Goal: Task Accomplishment & Management: Manage account settings

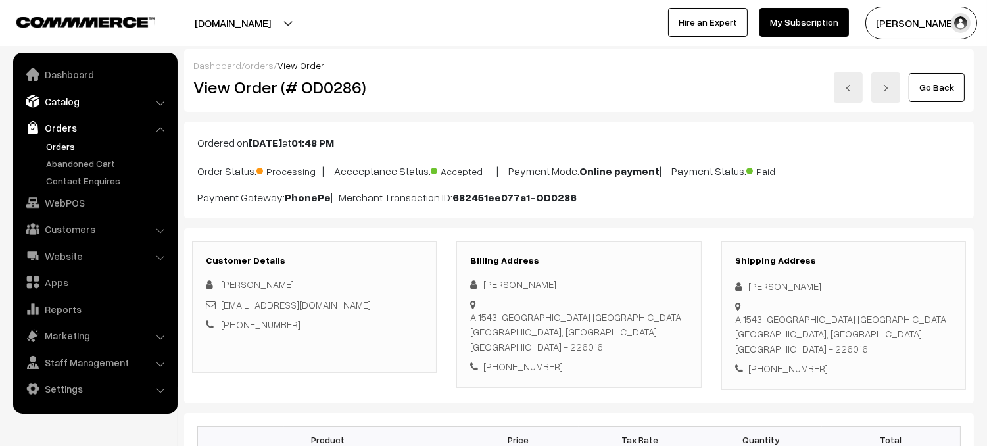
click at [71, 97] on link "Catalog" at bounding box center [94, 101] width 157 height 24
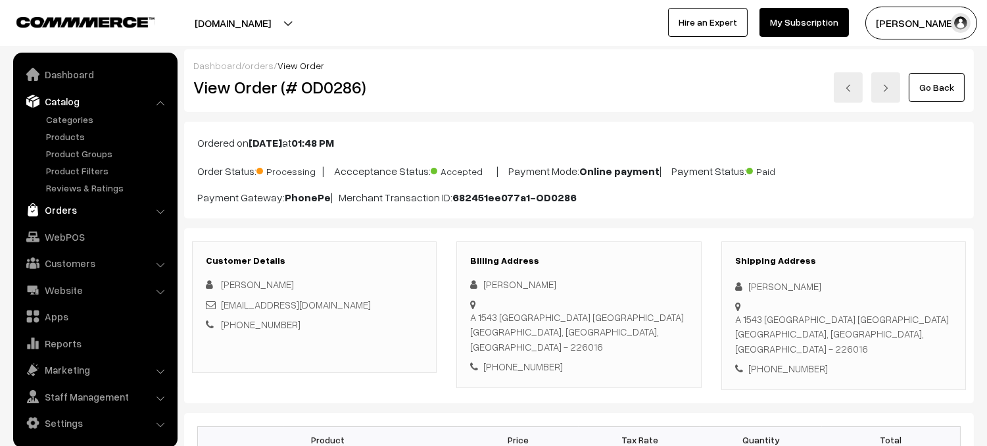
click at [76, 215] on link "Orders" at bounding box center [94, 210] width 157 height 24
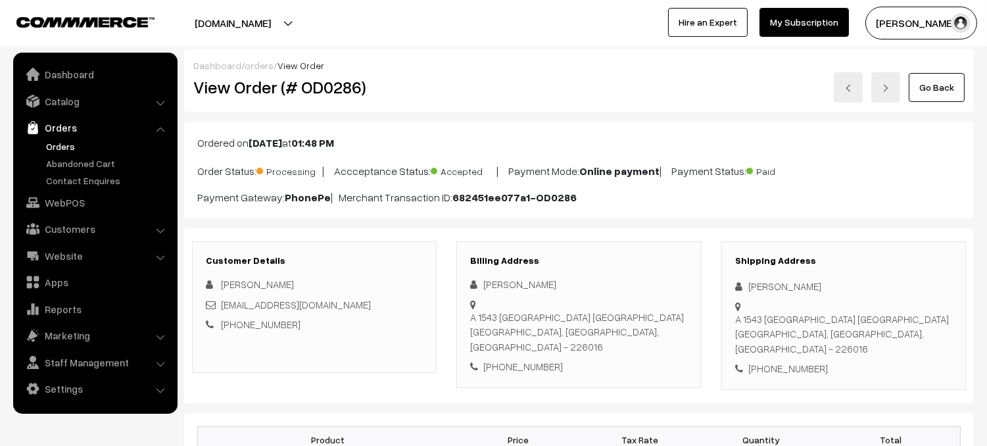
click at [56, 145] on link "Orders" at bounding box center [108, 146] width 130 height 14
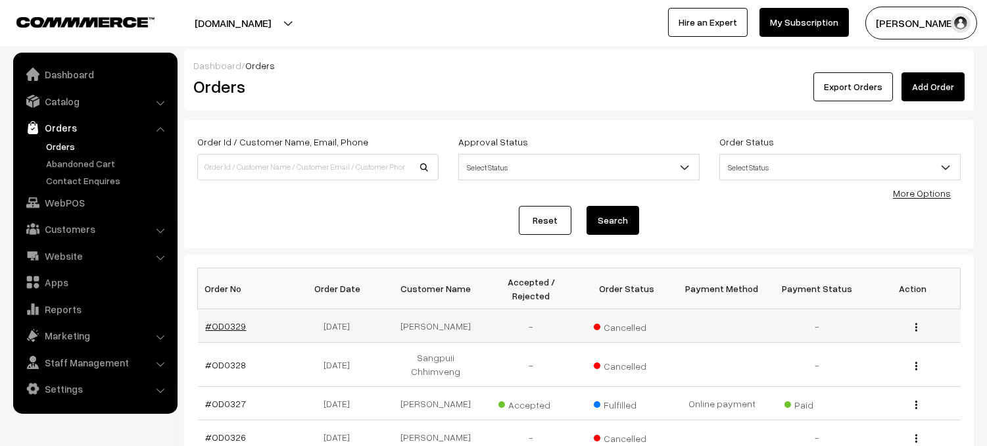
click at [221, 329] on link "#OD0329" at bounding box center [226, 325] width 41 height 11
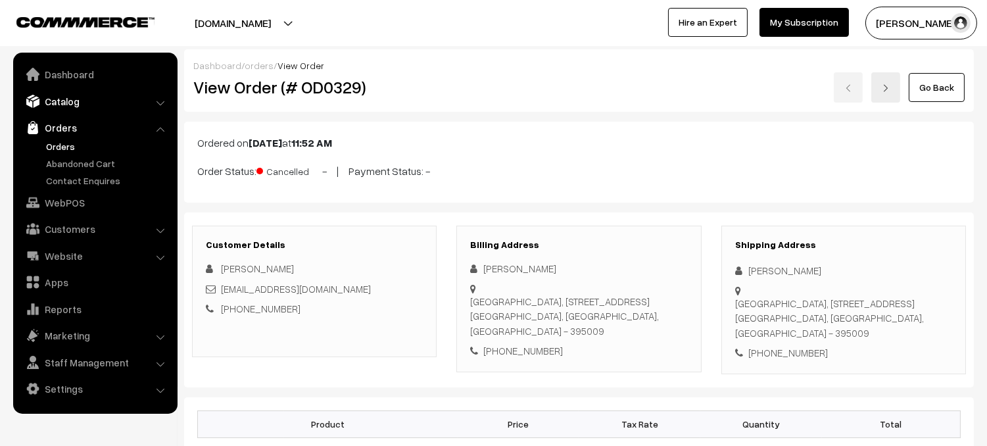
click at [74, 104] on link "Catalog" at bounding box center [94, 101] width 157 height 24
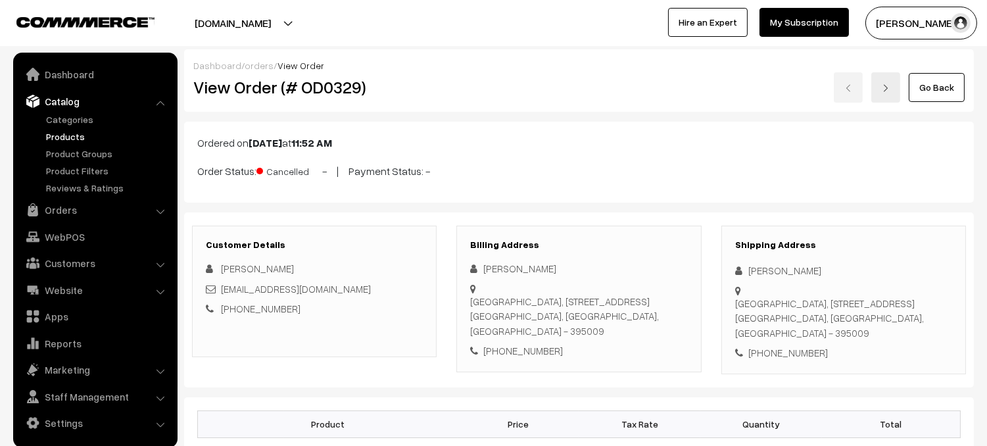
click at [75, 132] on link "Products" at bounding box center [108, 137] width 130 height 14
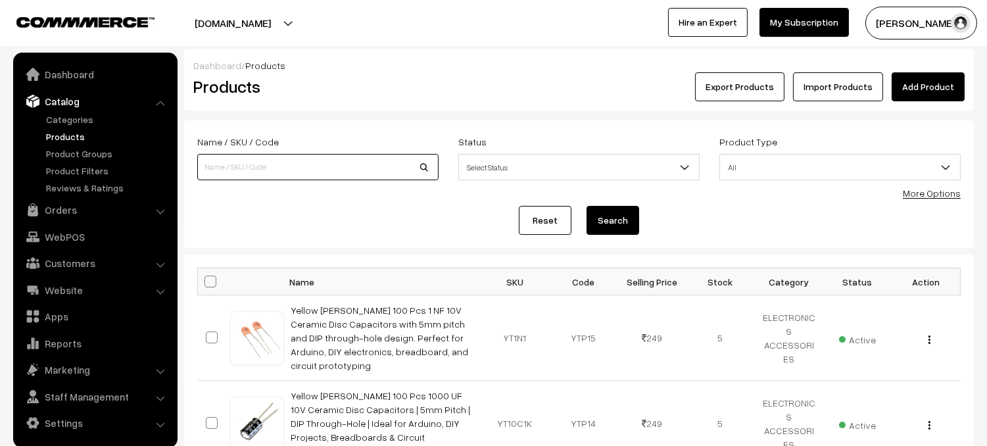
click at [216, 162] on input at bounding box center [317, 167] width 241 height 26
type input "glue"
click at [587, 206] on button "Search" at bounding box center [613, 220] width 53 height 29
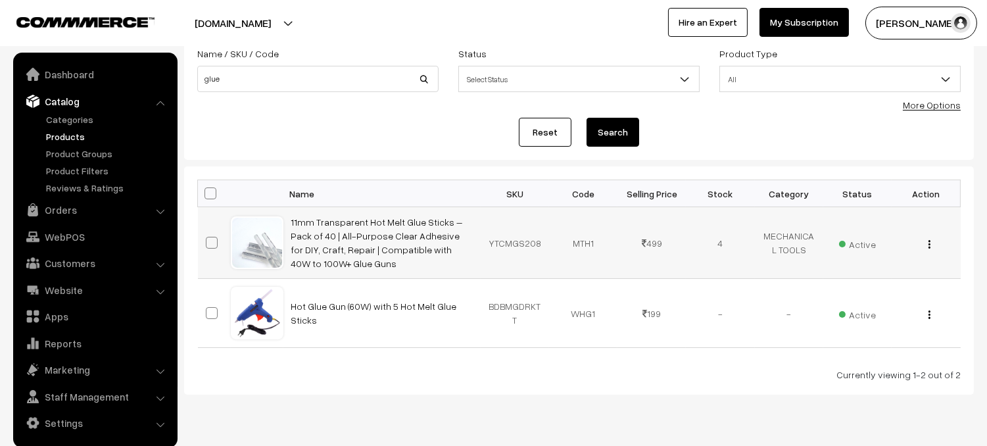
scroll to position [112, 0]
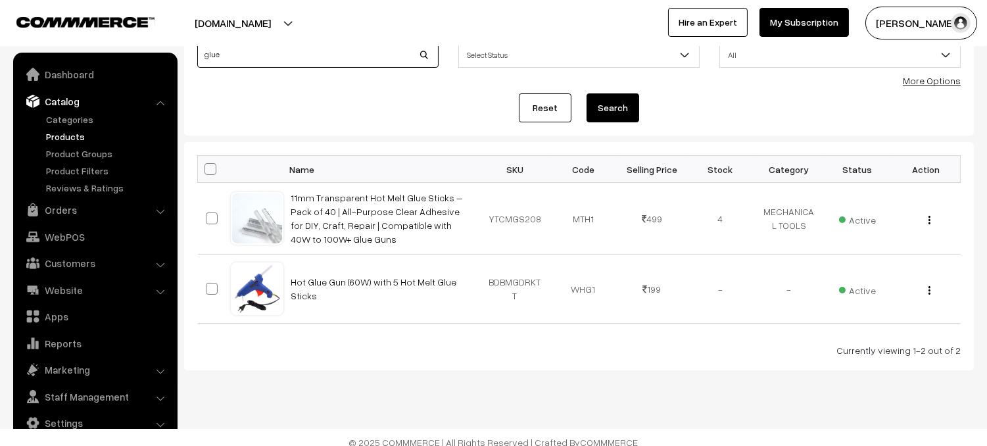
click at [415, 50] on input "glue" at bounding box center [317, 54] width 241 height 26
type input "g"
type input "turbidity"
click at [587, 93] on button "Search" at bounding box center [613, 107] width 53 height 29
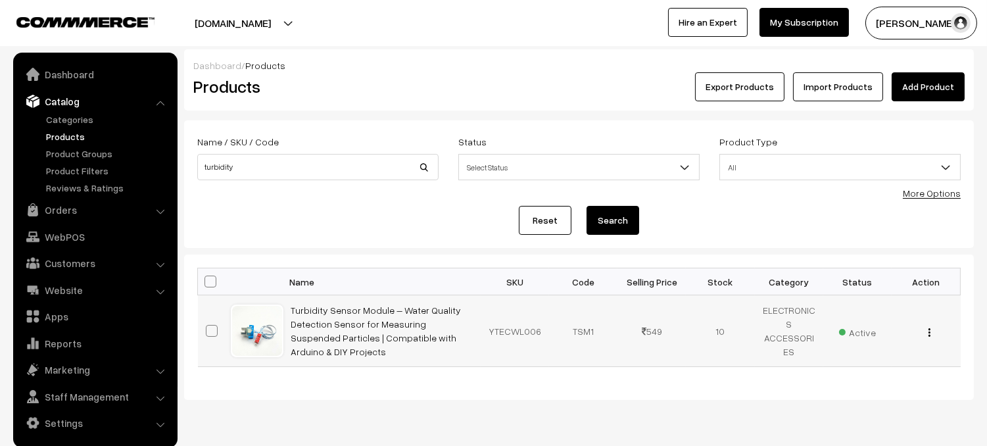
click at [934, 333] on div "View Edit Delete" at bounding box center [926, 331] width 53 height 14
click at [929, 335] on img "button" at bounding box center [930, 332] width 2 height 9
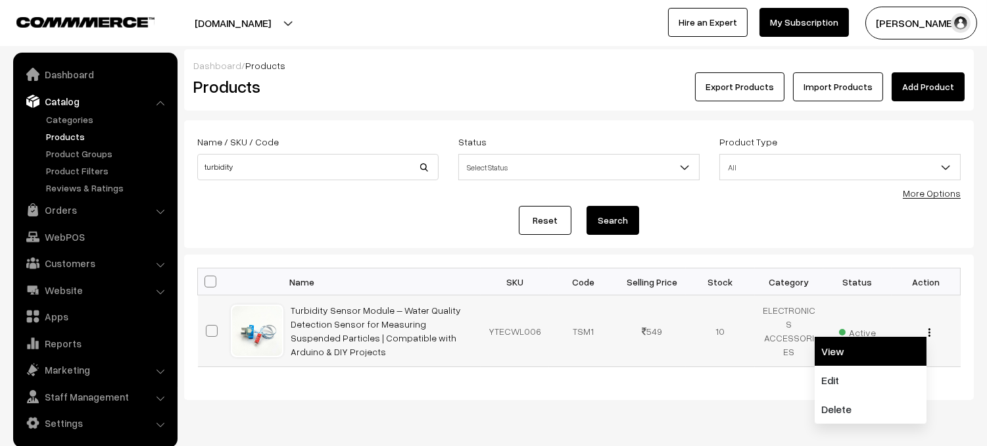
click at [879, 352] on link "View" at bounding box center [871, 351] width 112 height 29
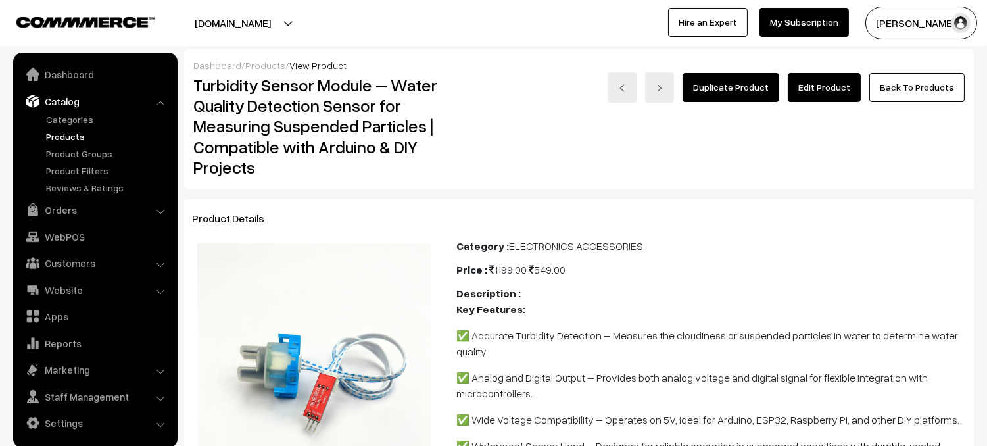
click at [829, 87] on link "Edit Product" at bounding box center [824, 87] width 73 height 29
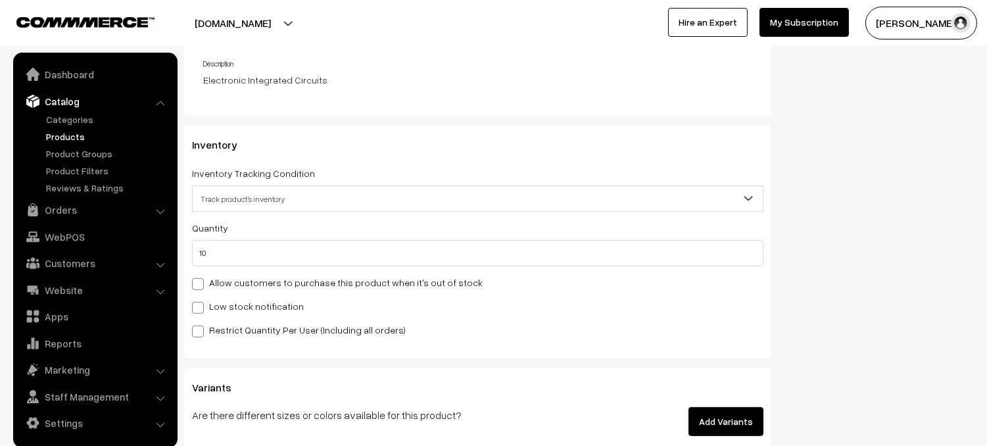
scroll to position [1372, 0]
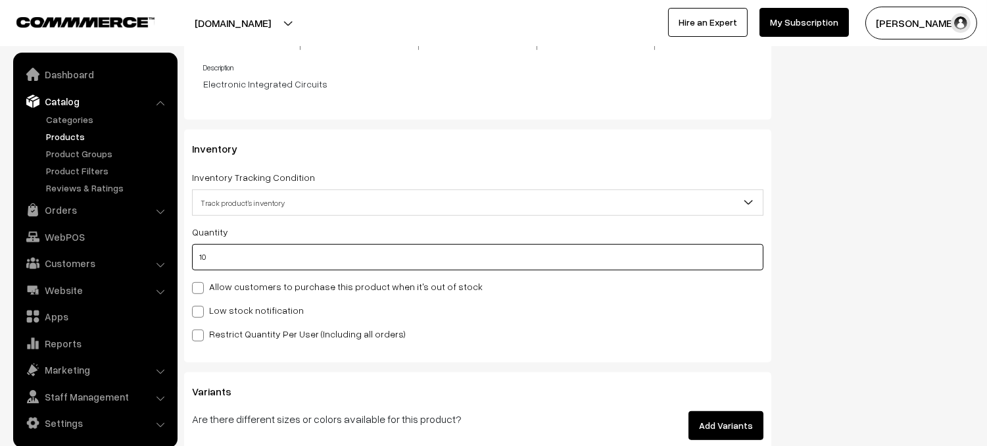
click at [249, 259] on input "10" at bounding box center [477, 257] width 571 height 26
type input "1"
type input "11"
type input "0"
type input "5"
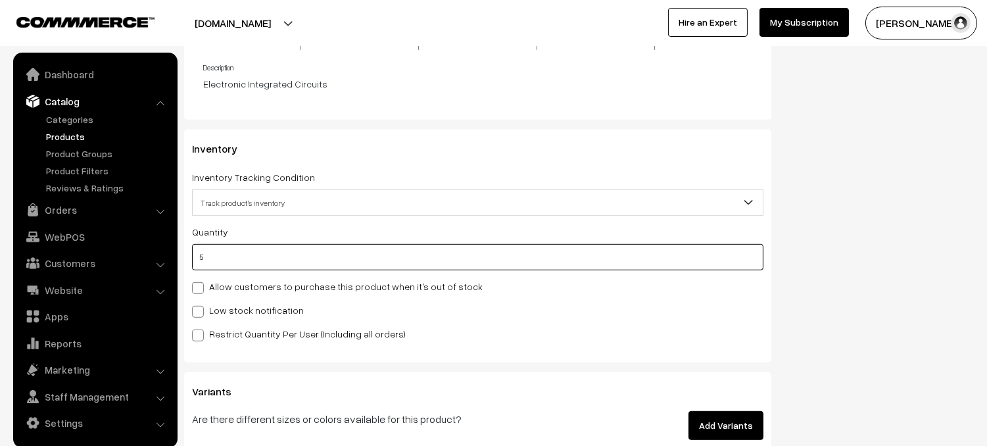
type input "15"
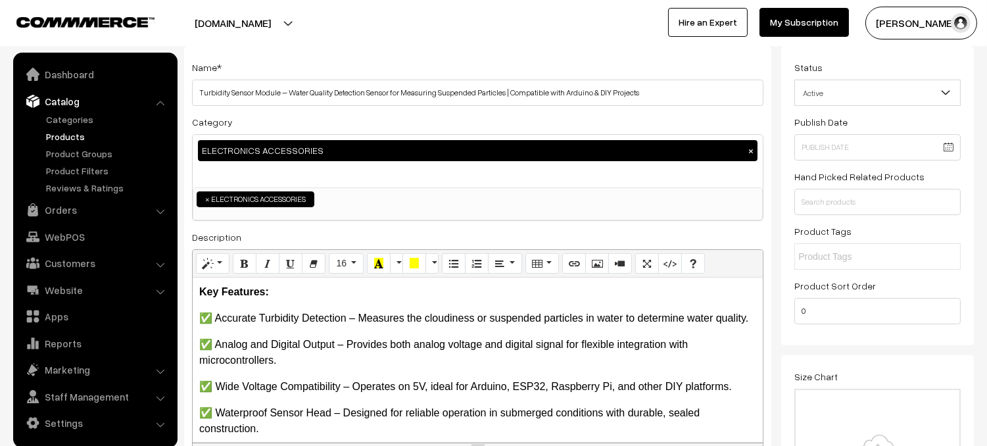
scroll to position [0, 0]
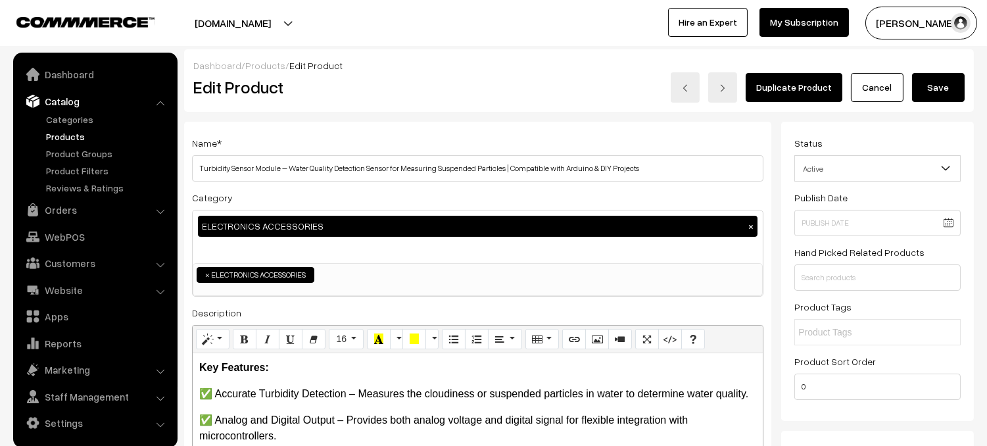
type input "5"
click at [941, 90] on button "Save" at bounding box center [938, 87] width 53 height 29
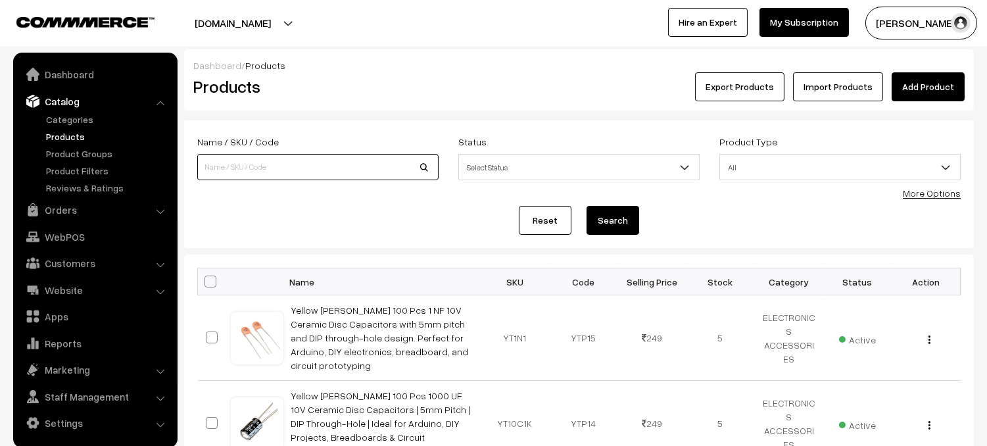
click at [243, 162] on input at bounding box center [317, 167] width 241 height 26
type input "7 segment display"
click at [608, 222] on button "Search" at bounding box center [613, 220] width 53 height 29
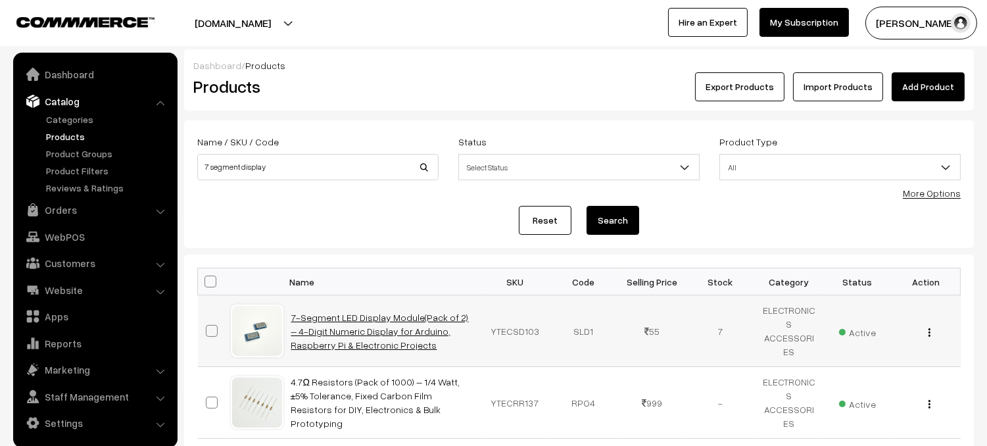
click at [372, 328] on link "7-Segment LED Display Module(Pack of 2) – 4-Digit Numeric Display for Arduino, …" at bounding box center [380, 331] width 178 height 39
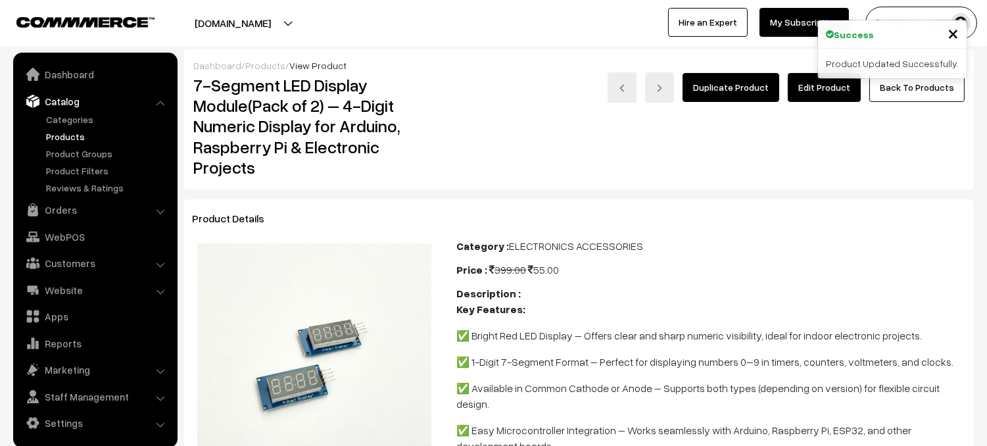
click at [819, 92] on link "Edit Product" at bounding box center [824, 87] width 73 height 29
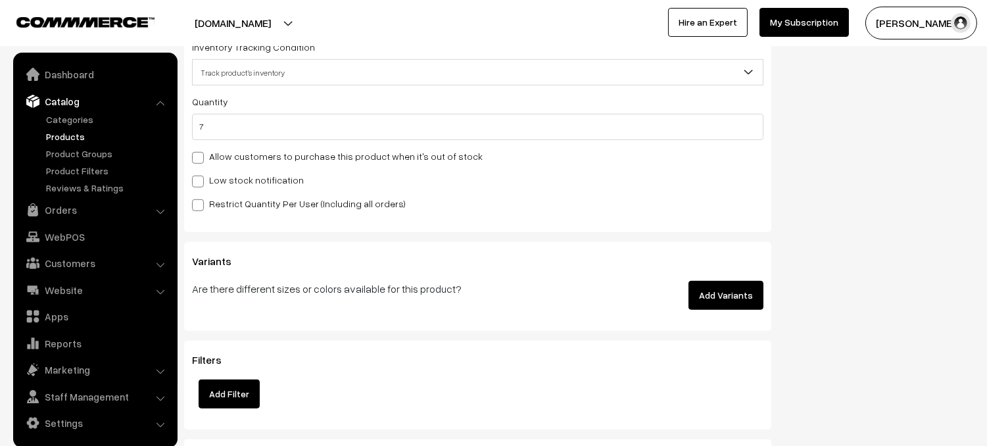
scroll to position [1461, 0]
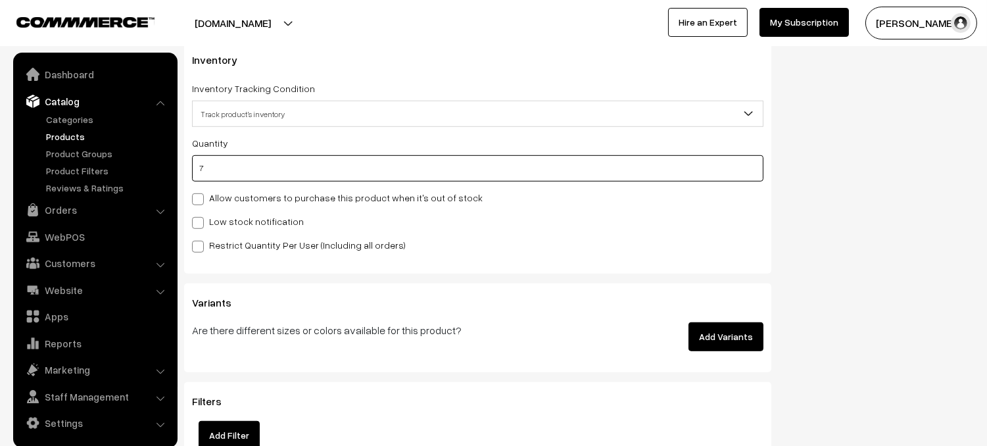
click at [234, 172] on input "7" at bounding box center [477, 168] width 571 height 26
type input "6"
type input "13"
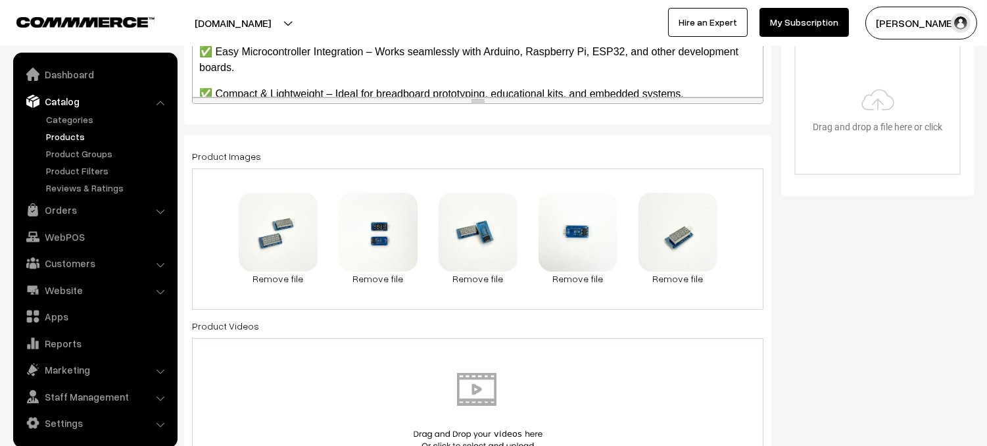
scroll to position [0, 0]
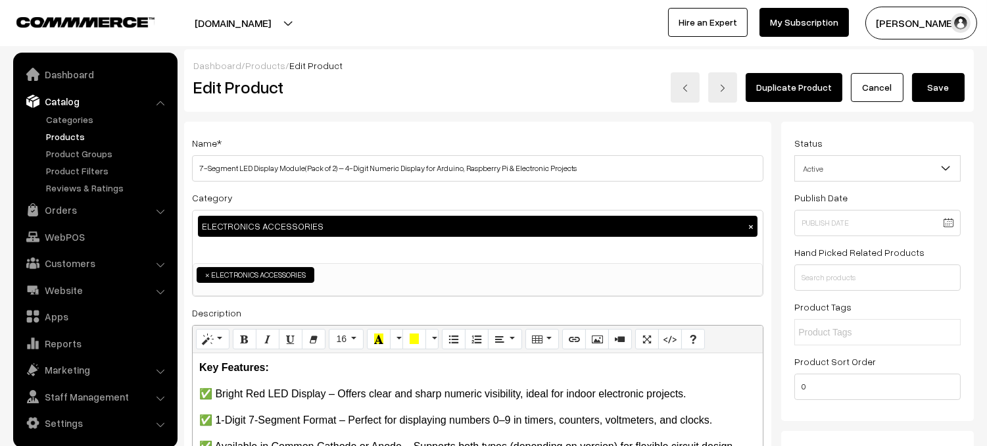
type input "6"
click at [934, 87] on button "Save" at bounding box center [938, 87] width 53 height 29
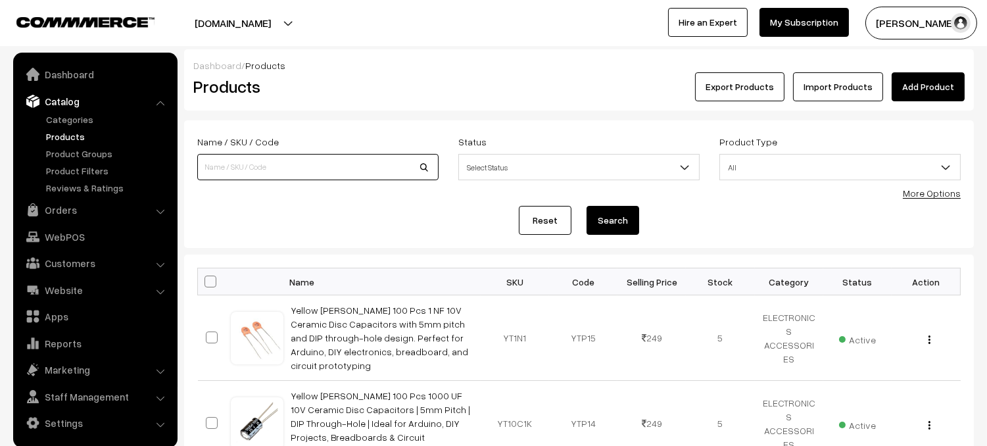
click at [343, 168] on input at bounding box center [317, 167] width 241 height 26
type input "soldering flux"
click at [631, 229] on button "Search" at bounding box center [613, 220] width 53 height 29
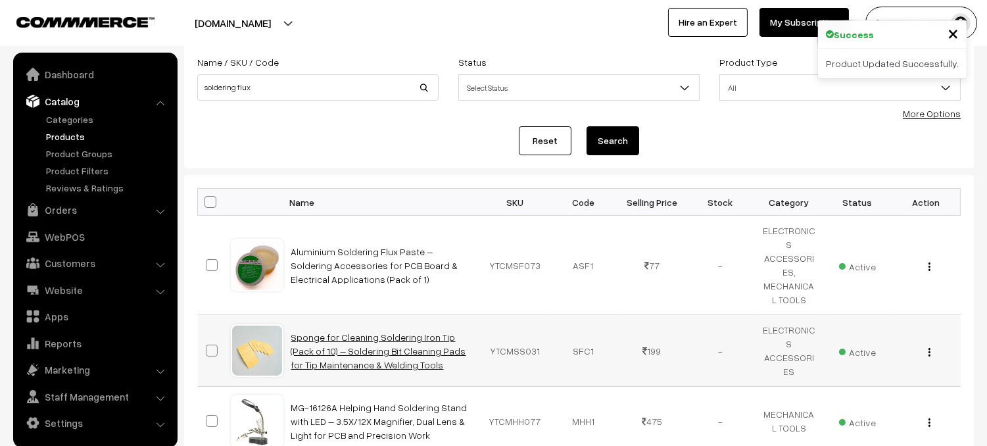
scroll to position [94, 0]
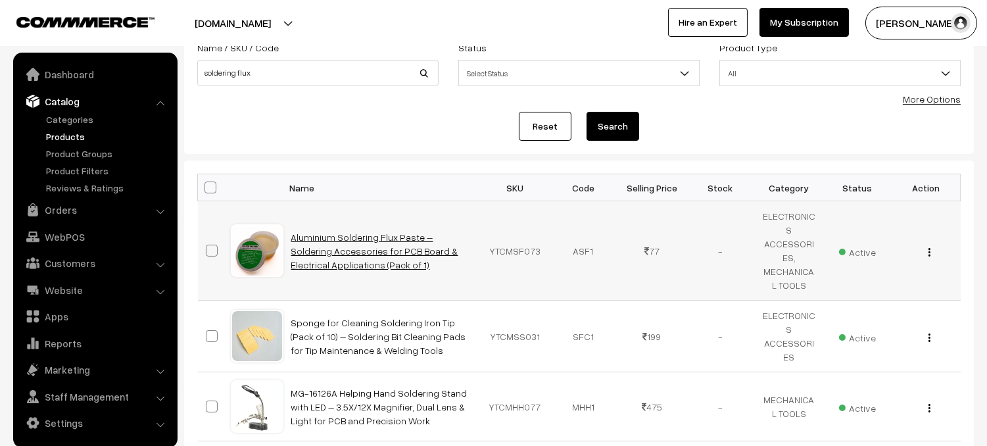
click at [424, 242] on link "Aluminium Soldering Flux Paste – Soldering Accessories for PCB Board & Electric…" at bounding box center [374, 250] width 167 height 39
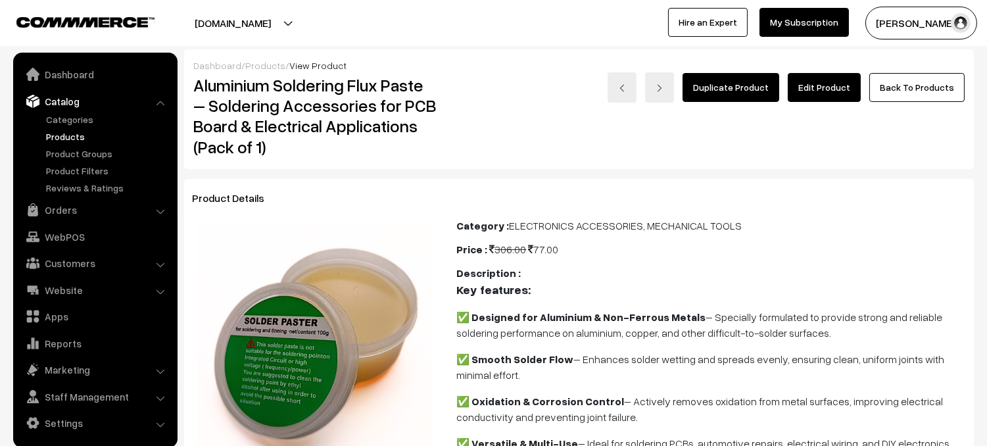
click at [846, 91] on link "Edit Product" at bounding box center [824, 87] width 73 height 29
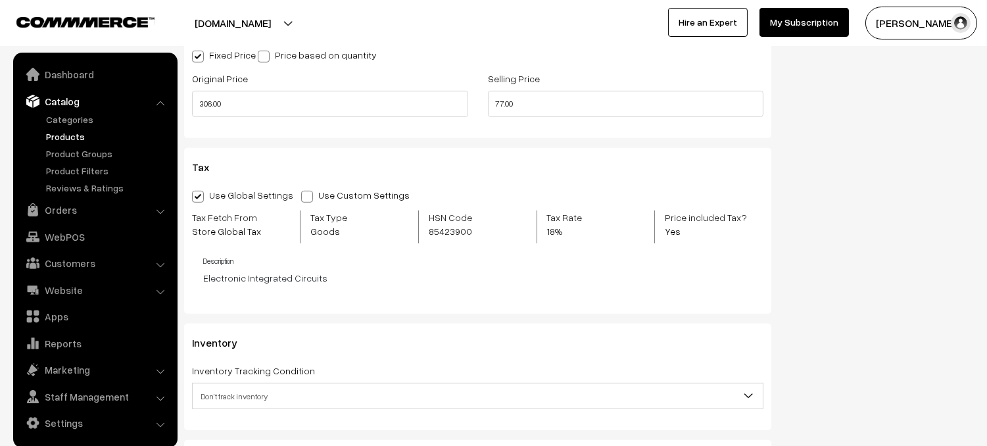
scroll to position [1261, 0]
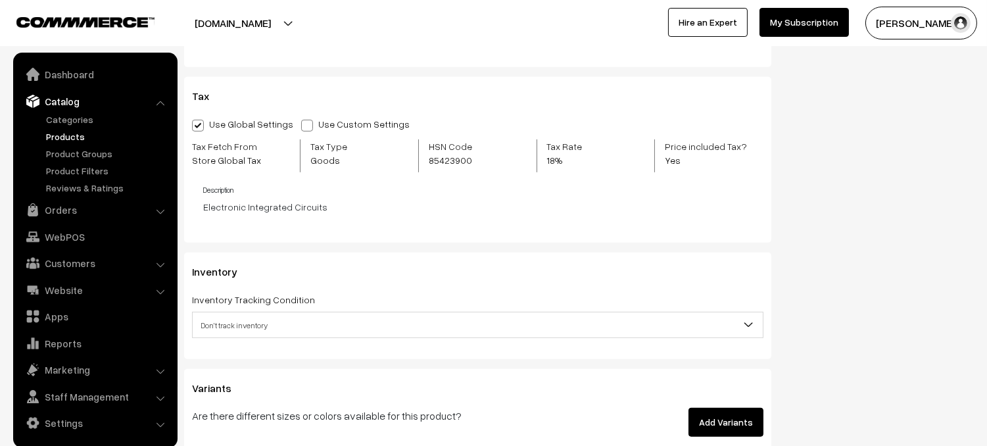
click at [268, 329] on span "Don't track inventory" at bounding box center [478, 325] width 570 height 23
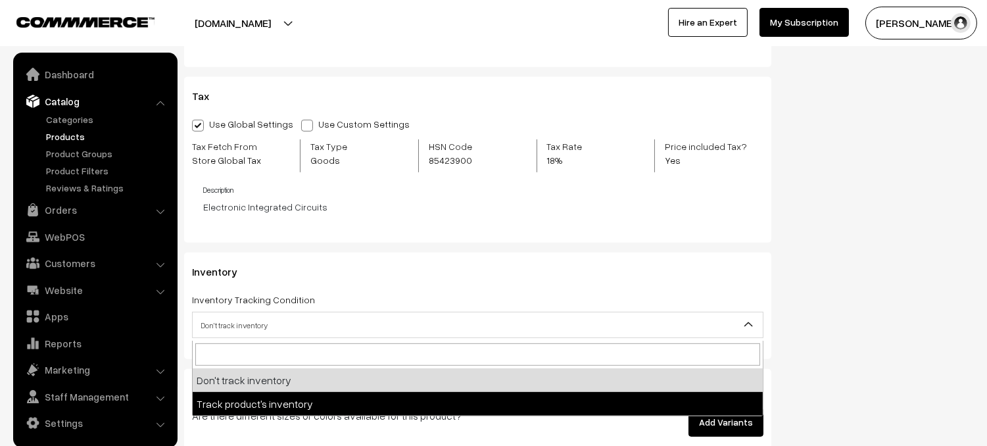
select select "2"
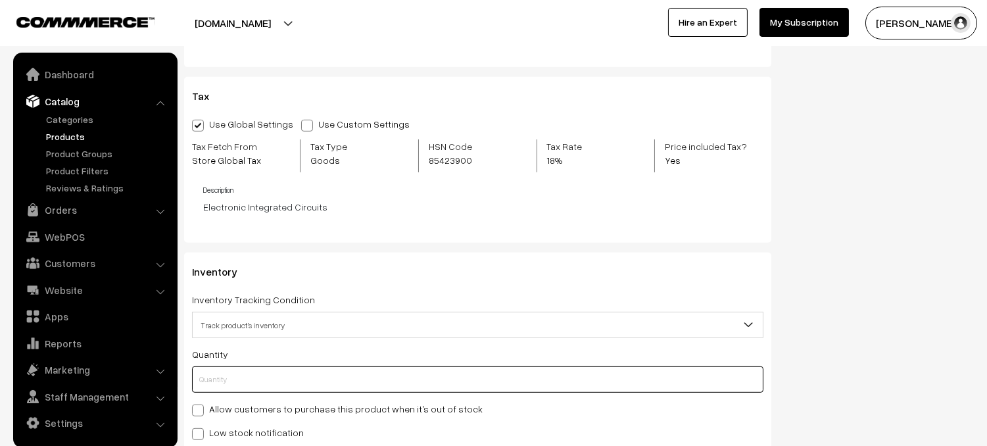
click at [258, 375] on input "text" at bounding box center [477, 379] width 571 height 26
type input "8"
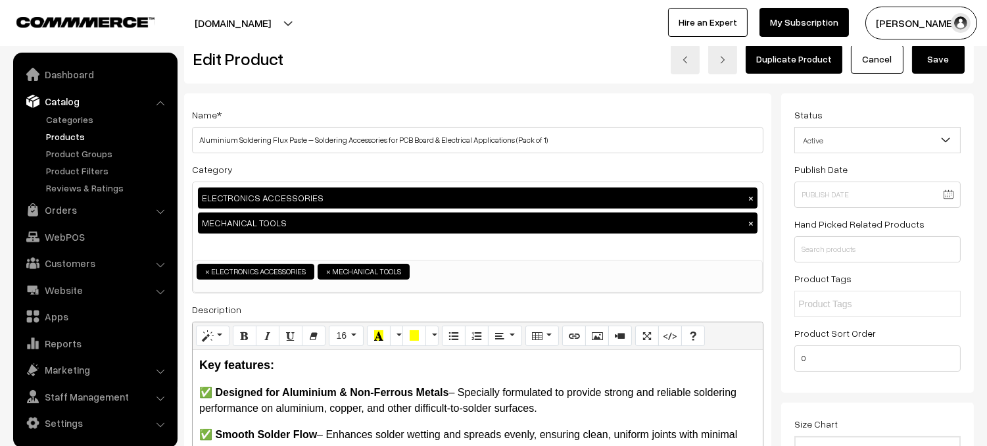
scroll to position [0, 0]
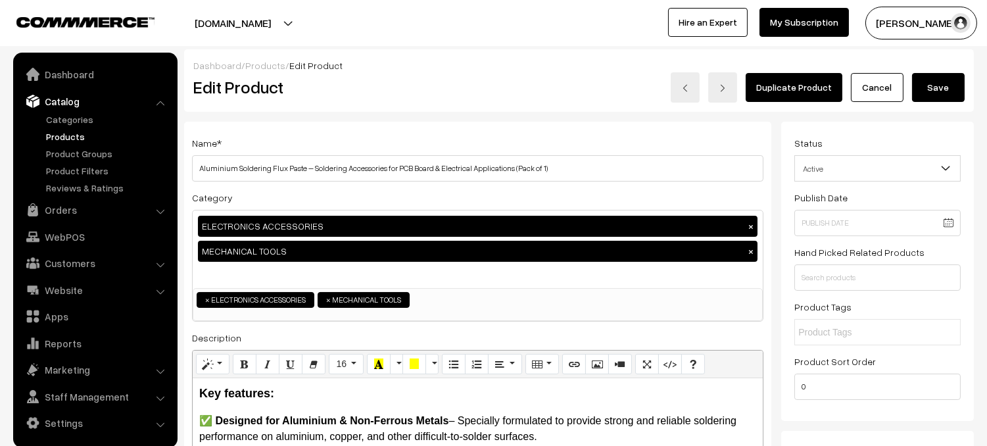
type input "8"
click at [946, 88] on button "Save" at bounding box center [938, 87] width 53 height 29
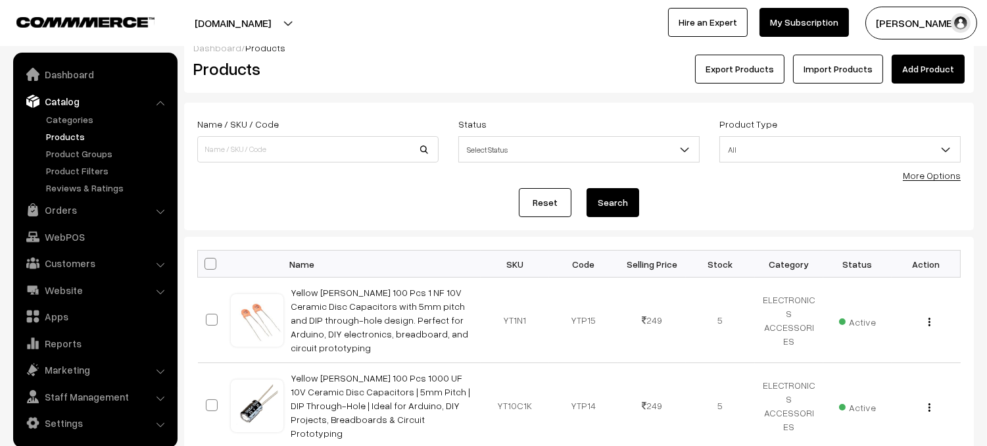
scroll to position [18, 0]
click at [308, 147] on input at bounding box center [317, 148] width 241 height 26
type input "DSO152"
click at [631, 204] on button "Search" at bounding box center [613, 201] width 53 height 29
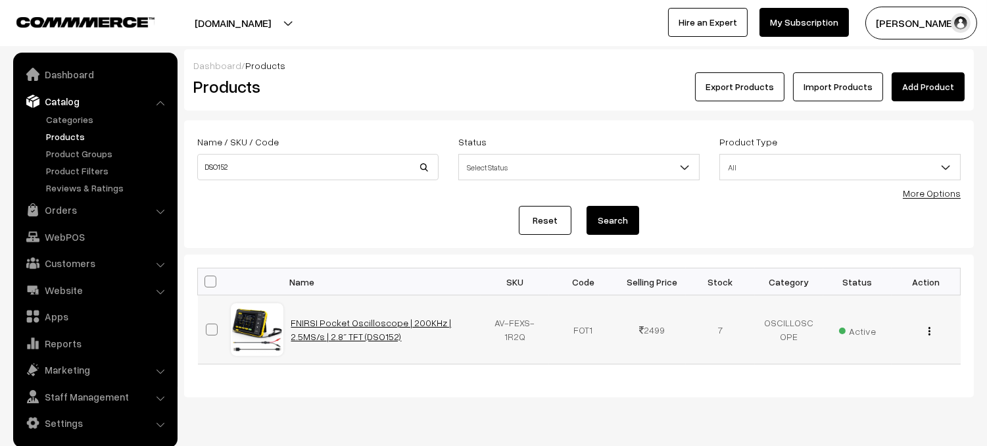
click at [408, 318] on link "FNIRSI Pocket Oscilloscope | 200KHz | 2.5MS/s | 2.8″ TFT (DSO152)" at bounding box center [371, 329] width 160 height 25
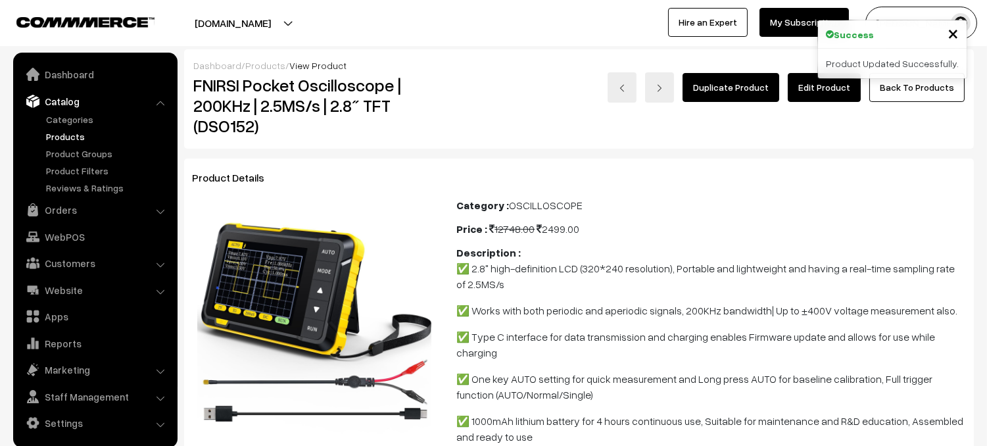
scroll to position [3, 0]
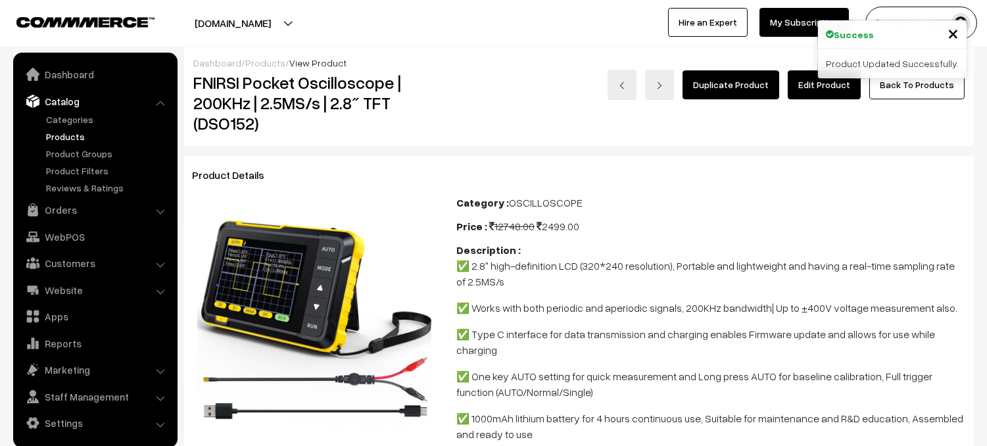
click at [827, 87] on link "Edit Product" at bounding box center [824, 84] width 73 height 29
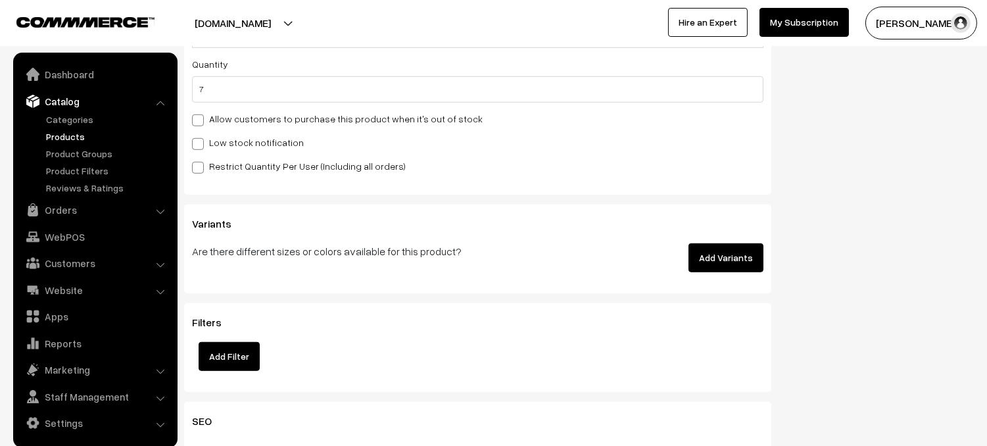
scroll to position [1512, 0]
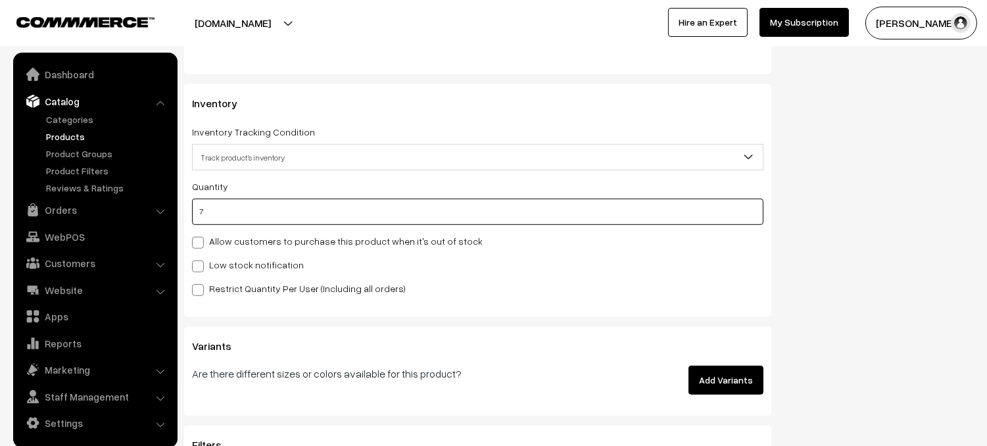
click at [221, 215] on input "7" at bounding box center [477, 212] width 571 height 26
type input "2"
type input "9"
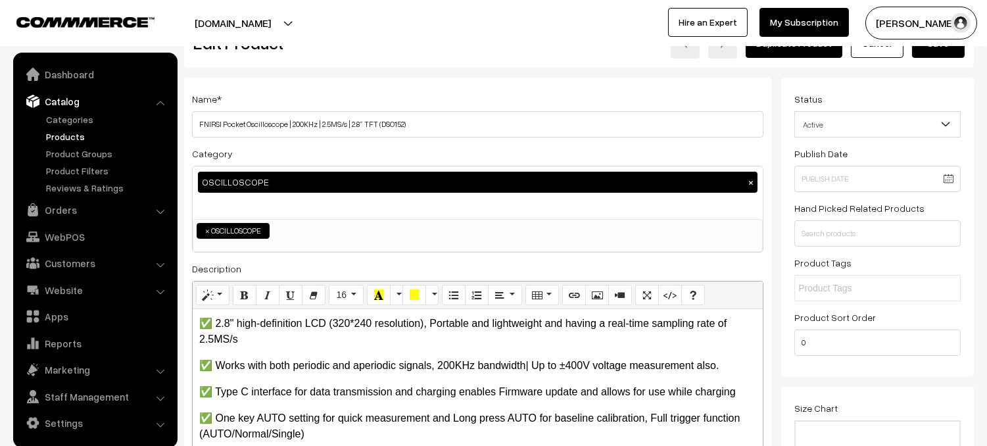
scroll to position [0, 0]
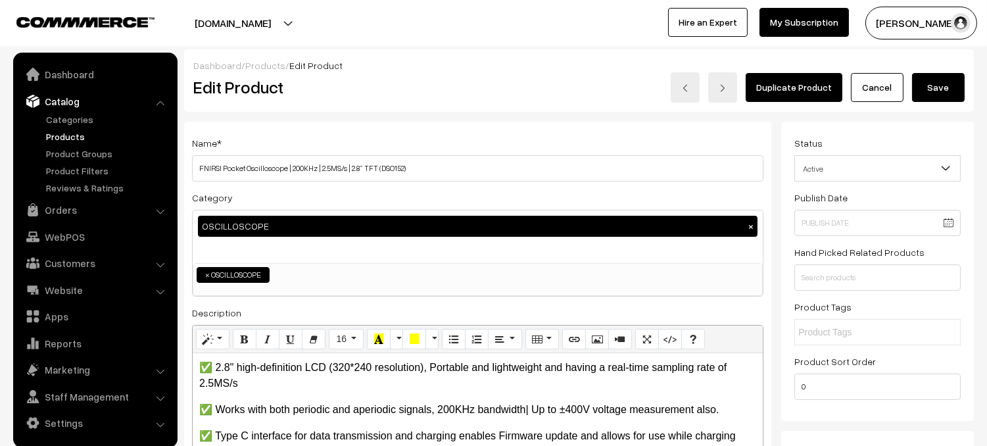
type input "2"
click at [938, 84] on button "Save" at bounding box center [938, 87] width 53 height 29
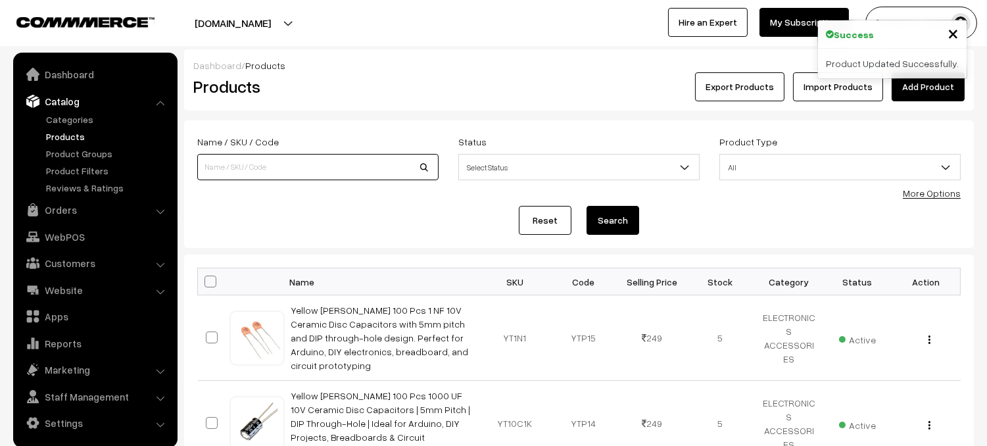
click at [245, 171] on input at bounding box center [317, 167] width 241 height 26
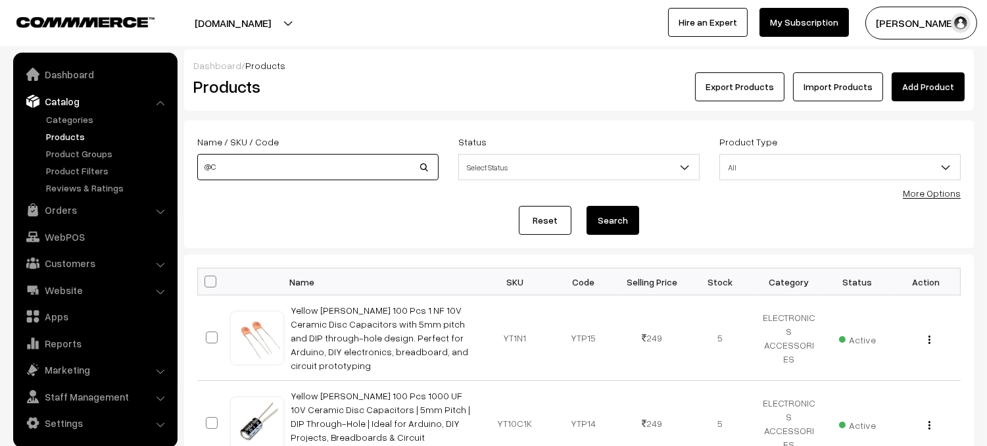
type input "@"
type input "2C23T"
click at [606, 214] on button "Search" at bounding box center [613, 220] width 53 height 29
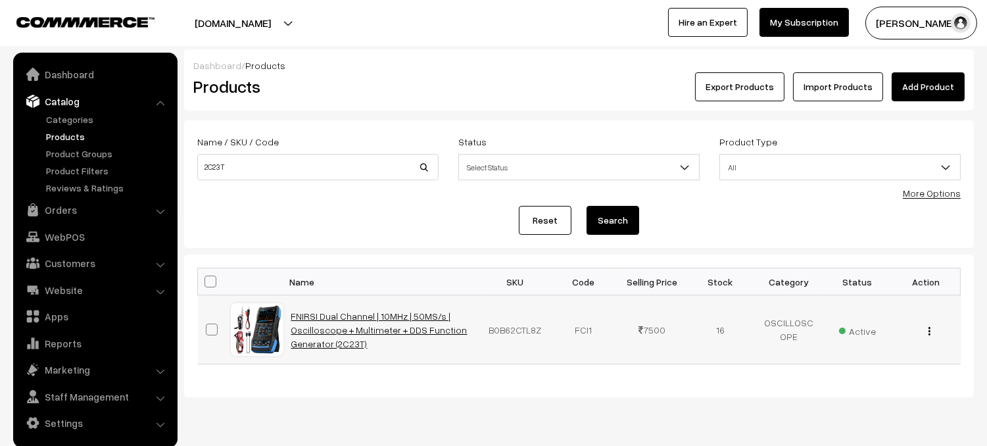
click at [376, 333] on link "FNIRSI Dual Channel | 10MHz | 50MS/s | Oscilloscope + Multimeter + DDS Function…" at bounding box center [379, 329] width 176 height 39
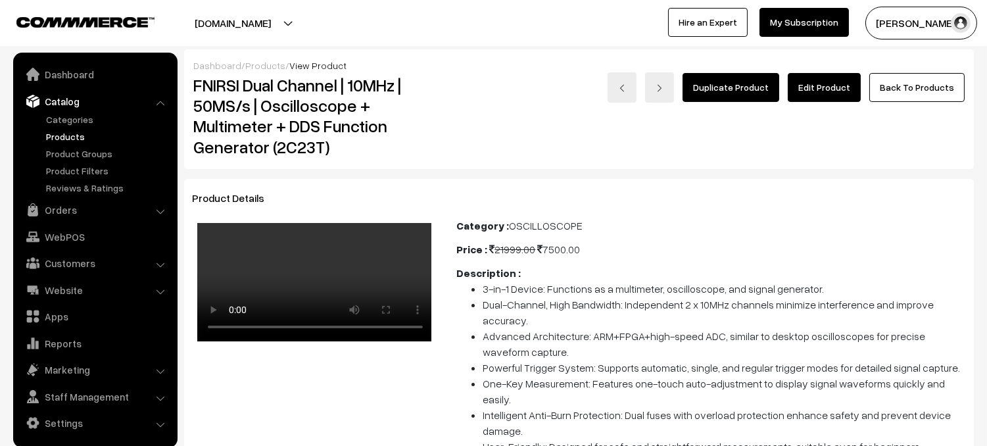
click at [846, 96] on link "Edit Product" at bounding box center [824, 87] width 73 height 29
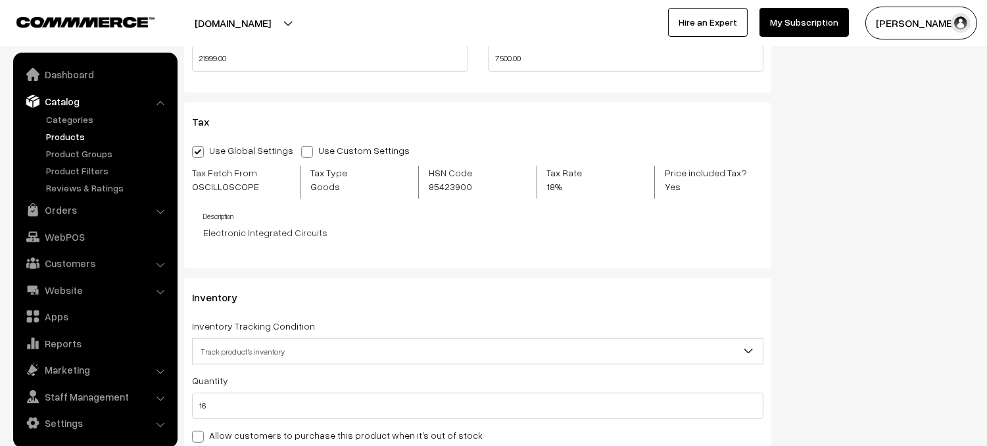
scroll to position [1338, 0]
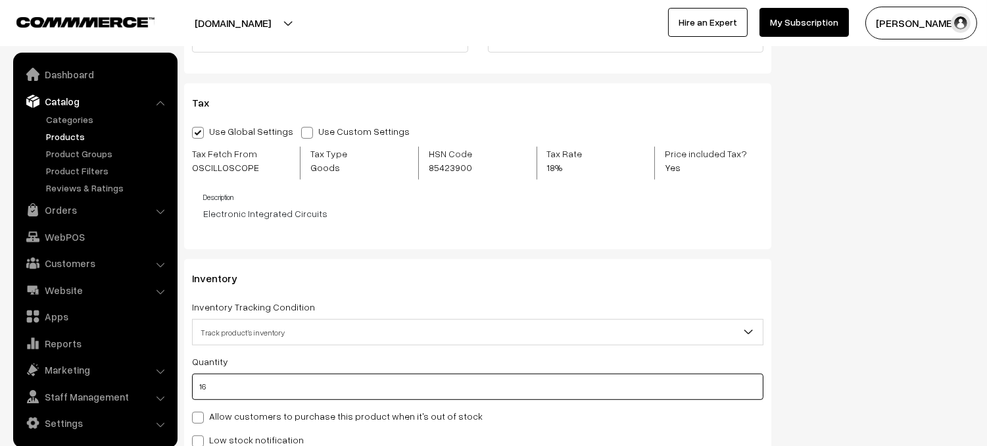
click at [223, 394] on input "16" at bounding box center [477, 387] width 571 height 26
type input "1"
type input "17"
type input "0"
type input "9"
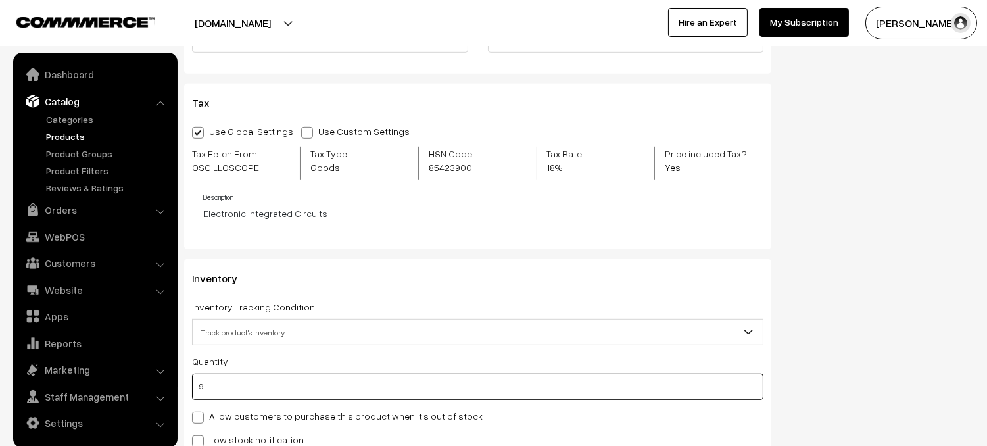
type input "25"
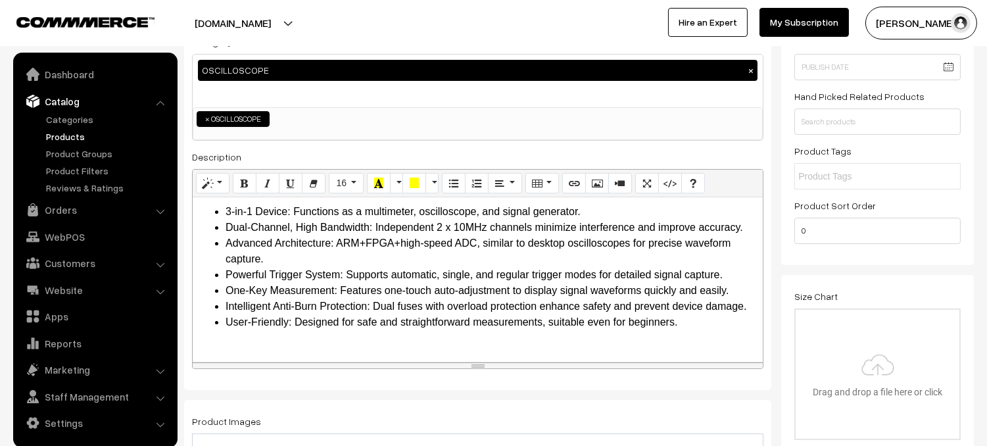
scroll to position [0, 0]
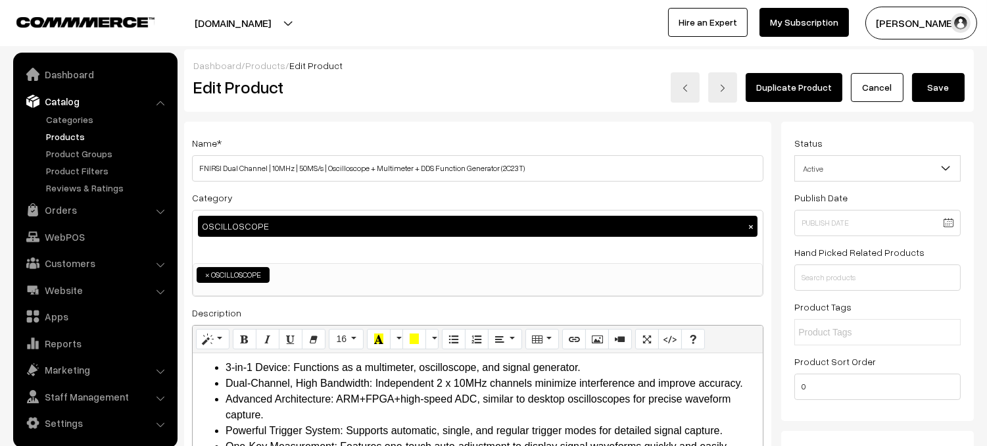
type input "9"
click at [944, 95] on button "Save" at bounding box center [938, 87] width 53 height 29
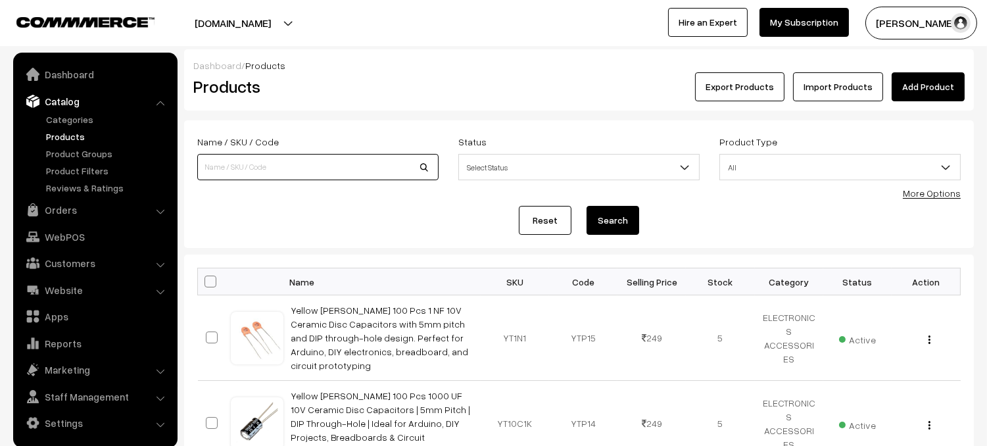
click at [271, 168] on input at bounding box center [317, 167] width 241 height 26
type input "HRM10"
click at [614, 226] on button "Search" at bounding box center [613, 220] width 53 height 29
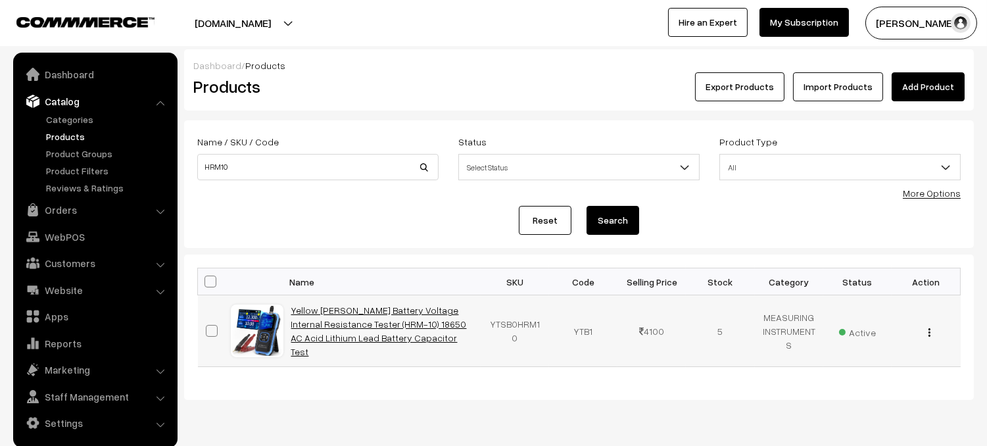
click at [346, 331] on link "Yellow Tommy Battery Voltage Internal Resistance Tester (HRM-10) 18650 AC Acid …" at bounding box center [379, 330] width 176 height 53
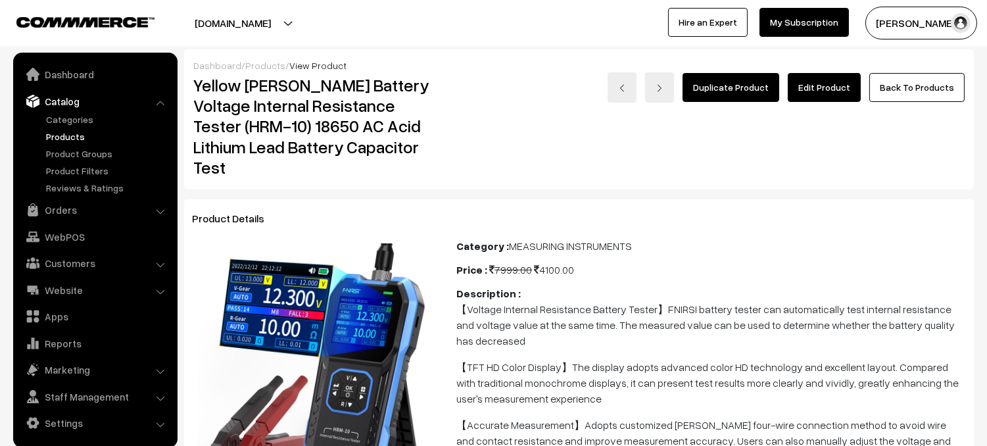
click at [845, 85] on link "Edit Product" at bounding box center [824, 87] width 73 height 29
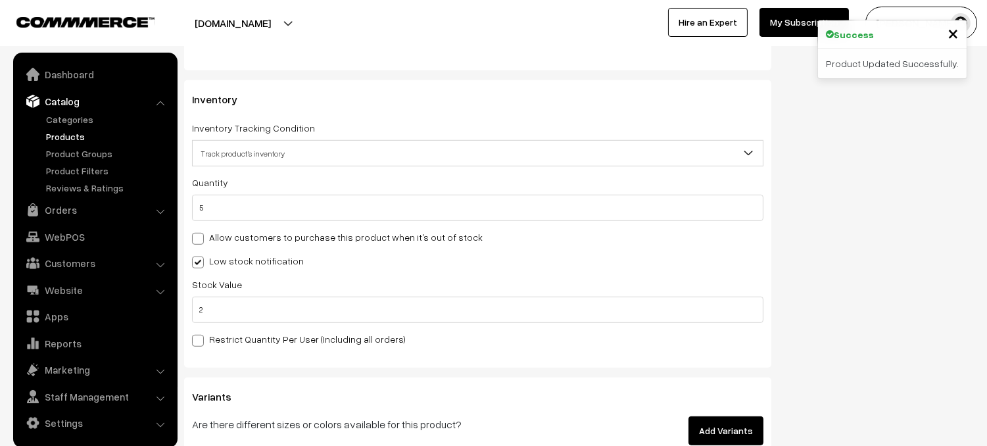
scroll to position [1544, 0]
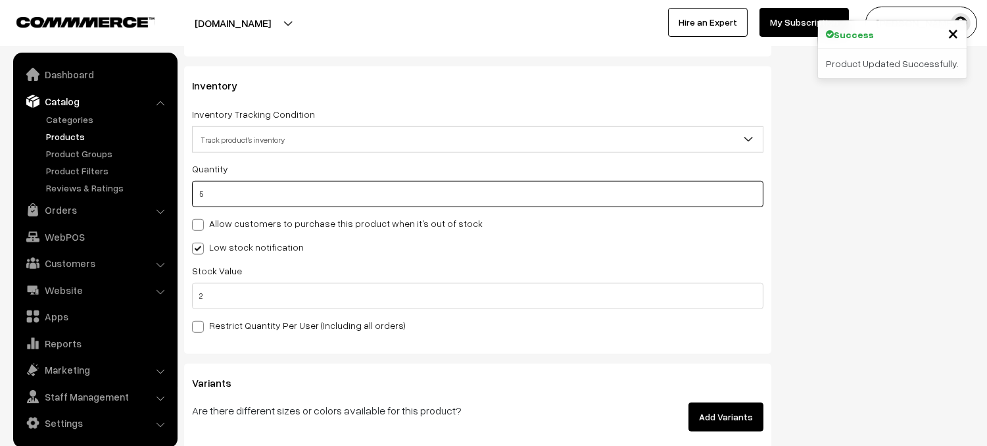
click at [228, 203] on input "5" at bounding box center [477, 194] width 571 height 26
type input "1"
type input "6"
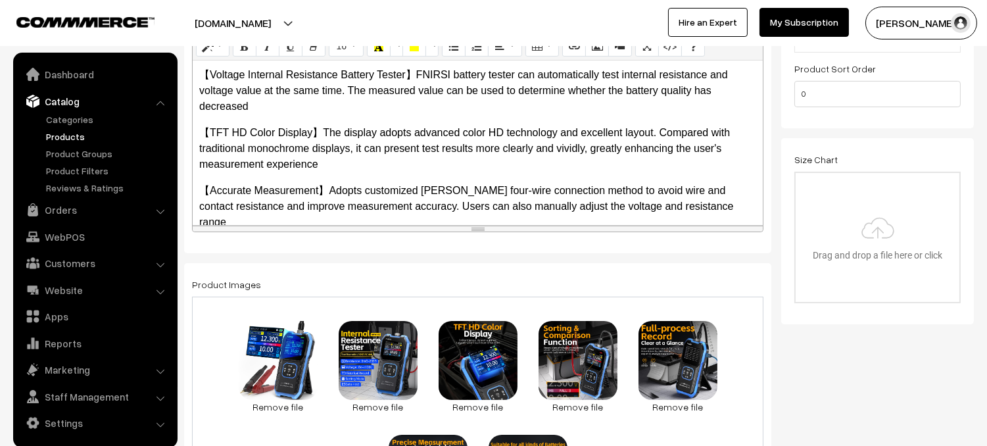
scroll to position [0, 0]
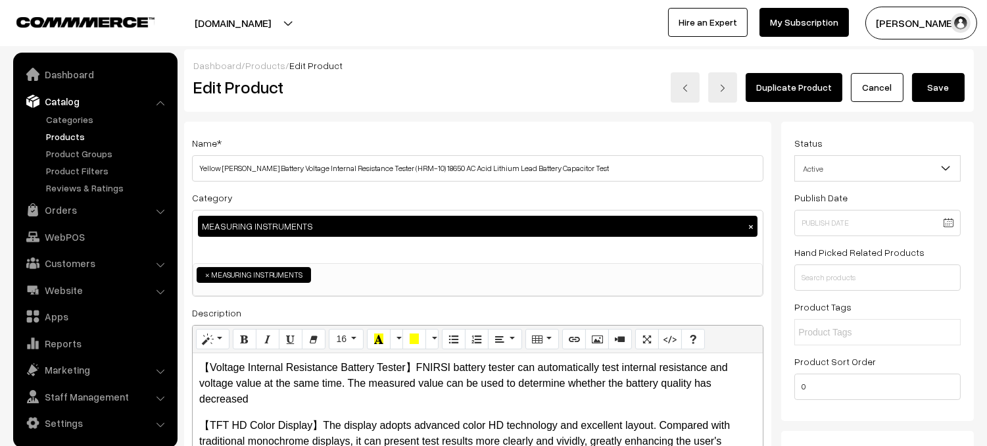
type input "1"
click at [940, 87] on button "Save" at bounding box center [938, 87] width 53 height 29
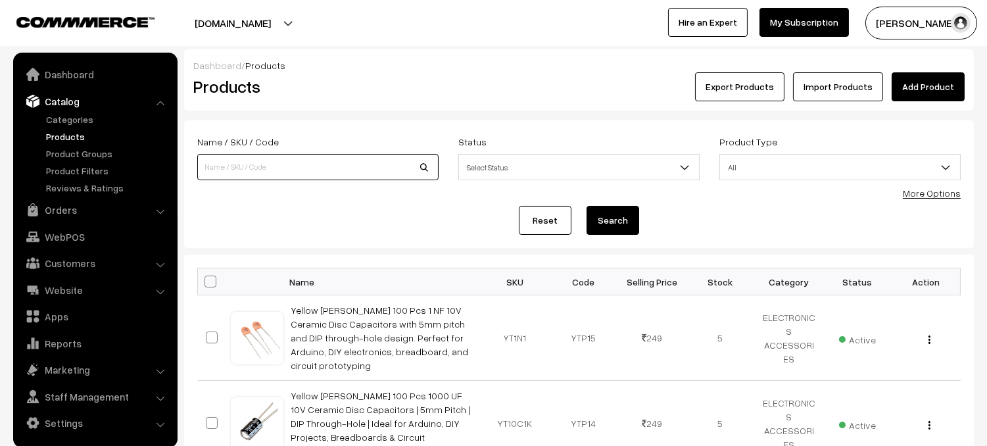
click at [273, 176] on input at bounding box center [317, 167] width 241 height 26
type input "LCR P1"
click at [635, 214] on button "Search" at bounding box center [613, 220] width 53 height 29
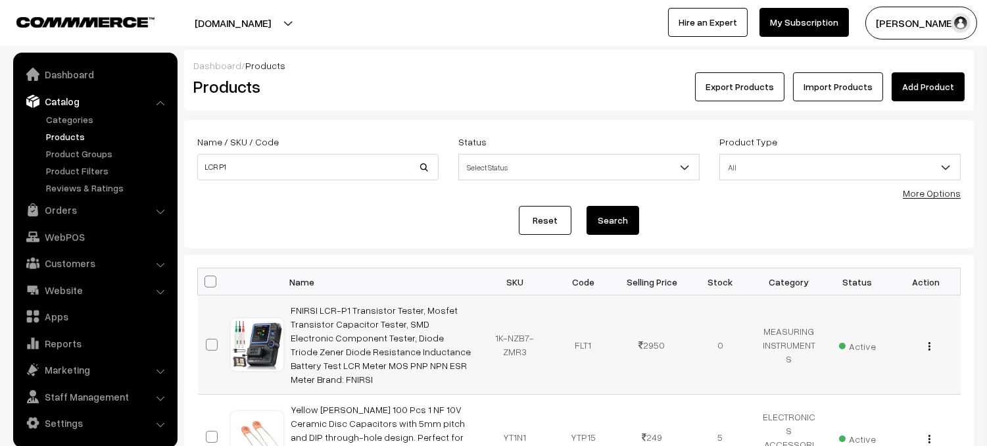
click at [357, 331] on td "FNIRSI LCR-P1 Transistor Tester, Mosfet Transistor Capacitor Tester, SMD Electr…" at bounding box center [381, 344] width 197 height 99
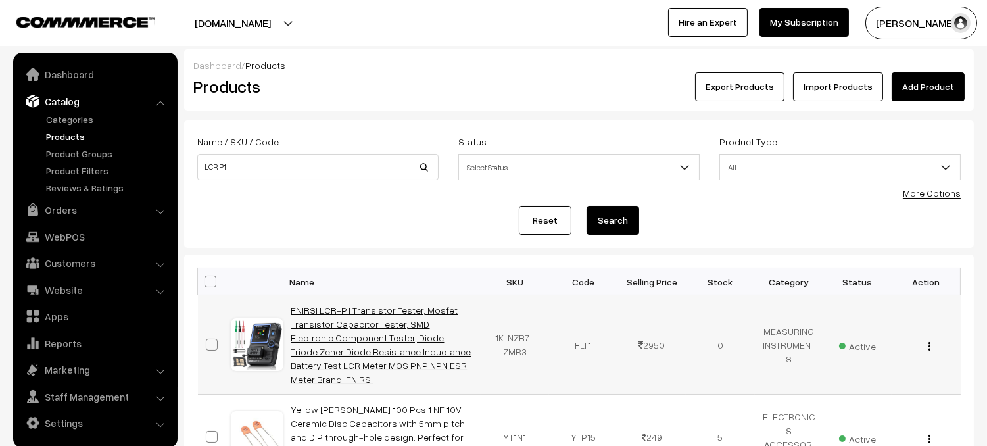
click at [383, 322] on link "FNIRSI LCR-P1 Transistor Tester, Mosfet Transistor Capacitor Tester, SMD Electr…" at bounding box center [381, 344] width 180 height 80
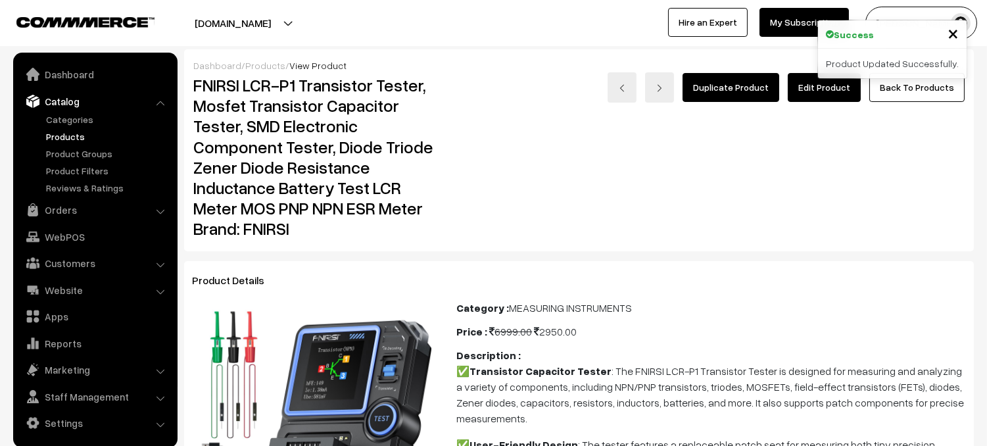
click at [831, 94] on link "Edit Product" at bounding box center [824, 87] width 73 height 29
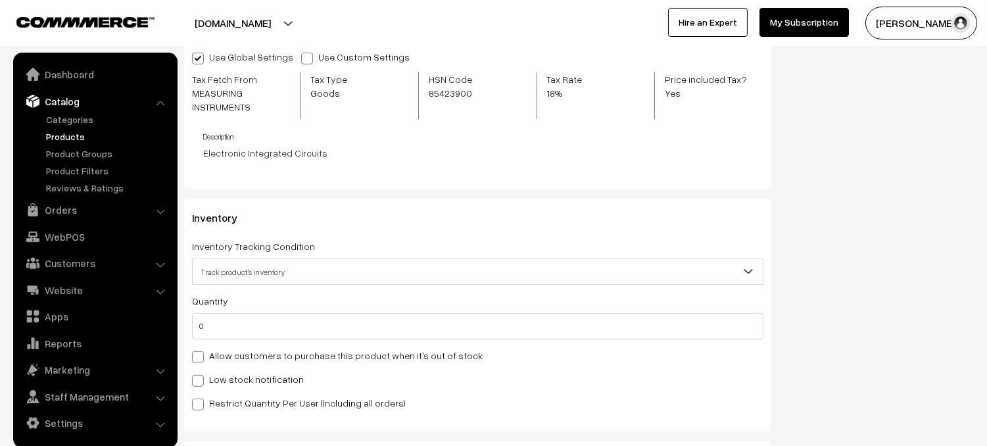
scroll to position [1420, 0]
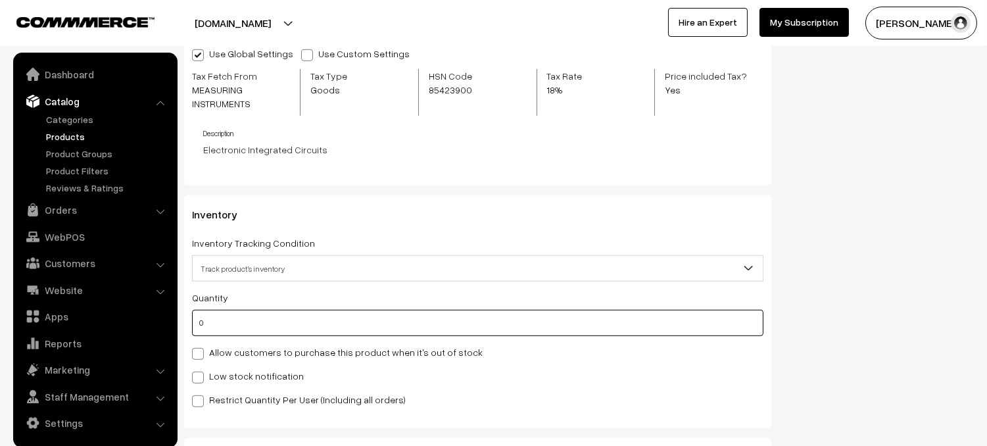
click at [265, 329] on input "0" at bounding box center [477, 323] width 571 height 26
type input "1"
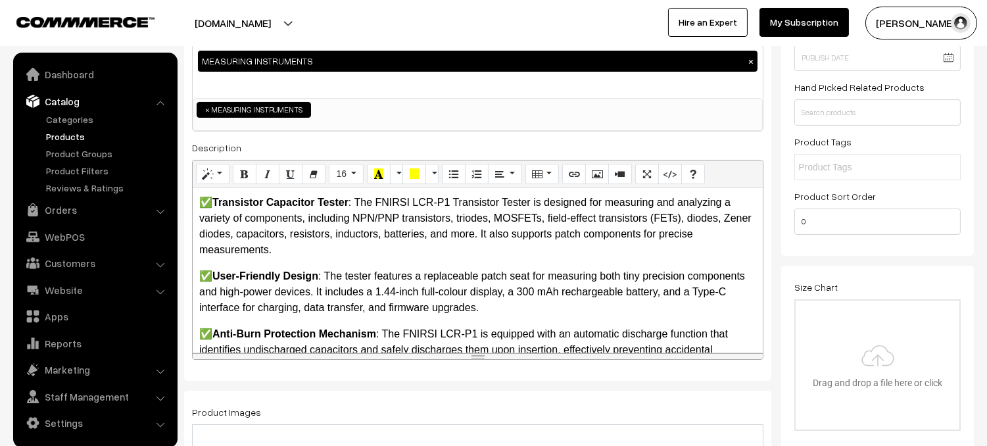
scroll to position [0, 0]
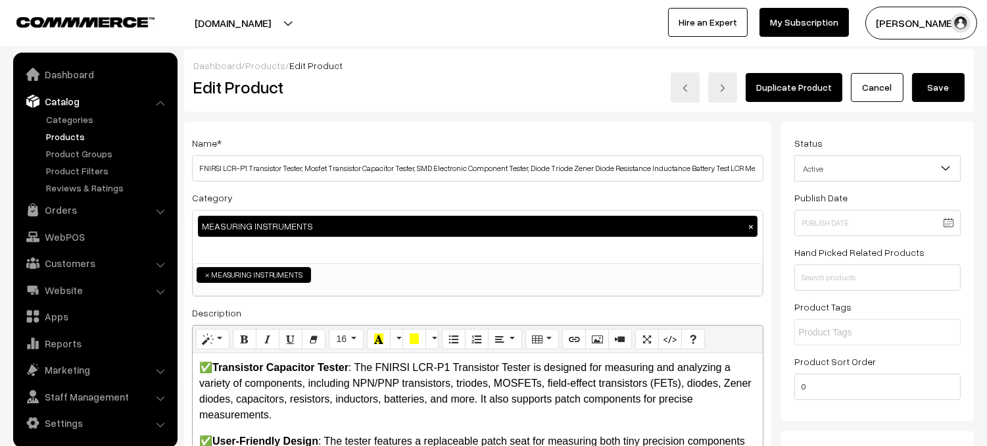
type input "1"
click at [956, 84] on button "Save" at bounding box center [938, 87] width 53 height 29
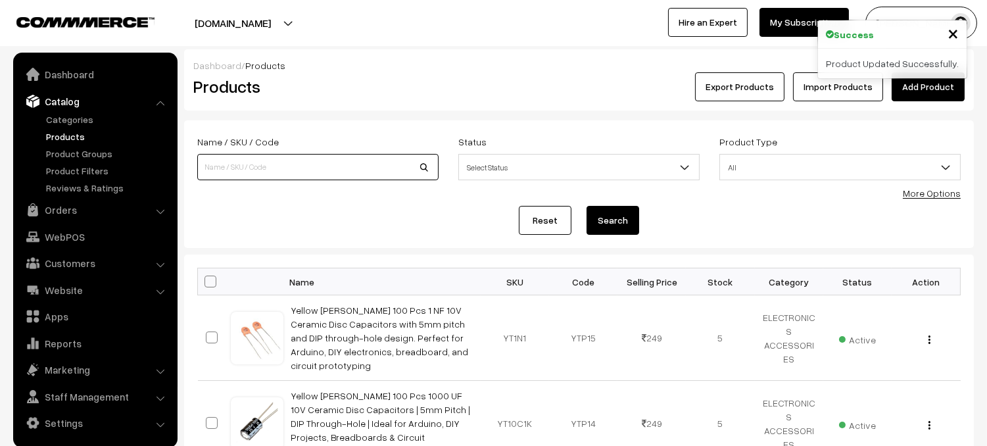
click at [395, 164] on input at bounding box center [317, 167] width 241 height 26
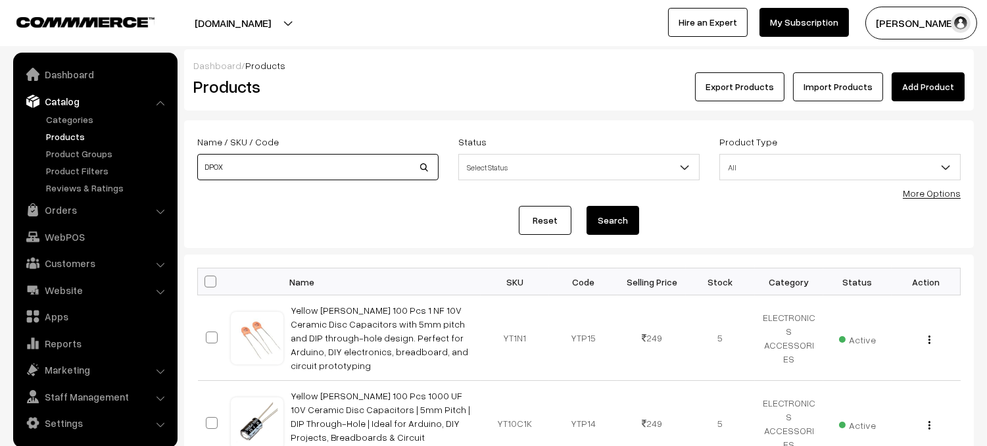
click at [340, 166] on input "DPOX" at bounding box center [317, 167] width 241 height 26
type input "DPOX180H"
click at [621, 230] on button "Search" at bounding box center [613, 220] width 53 height 29
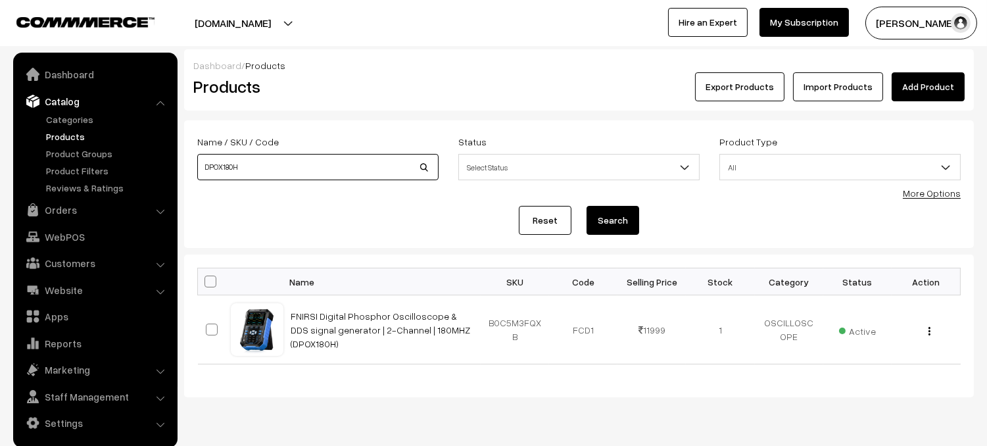
click at [389, 166] on input "DPOX180H" at bounding box center [317, 167] width 241 height 26
type input "D"
type input "138PRO"
click at [615, 225] on button "Search" at bounding box center [613, 220] width 53 height 29
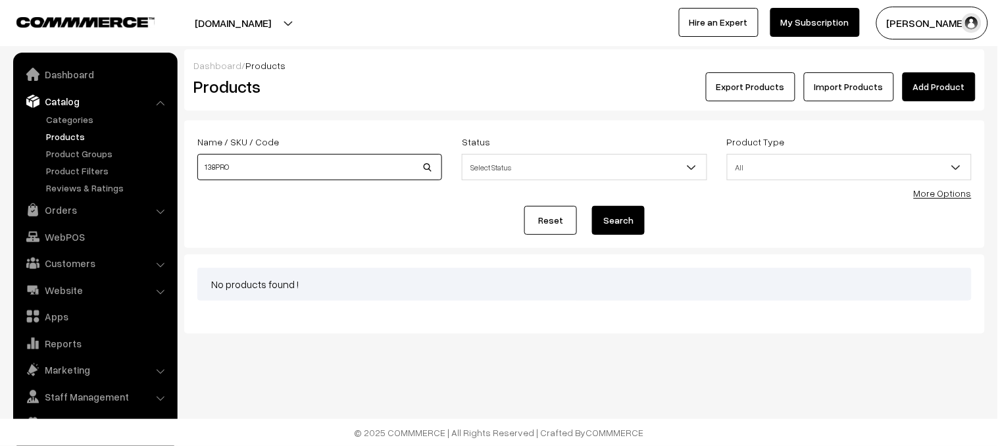
click at [216, 166] on input "138PRO" at bounding box center [319, 167] width 245 height 26
type input "138 PRO"
click at [612, 226] on button "Search" at bounding box center [618, 220] width 53 height 29
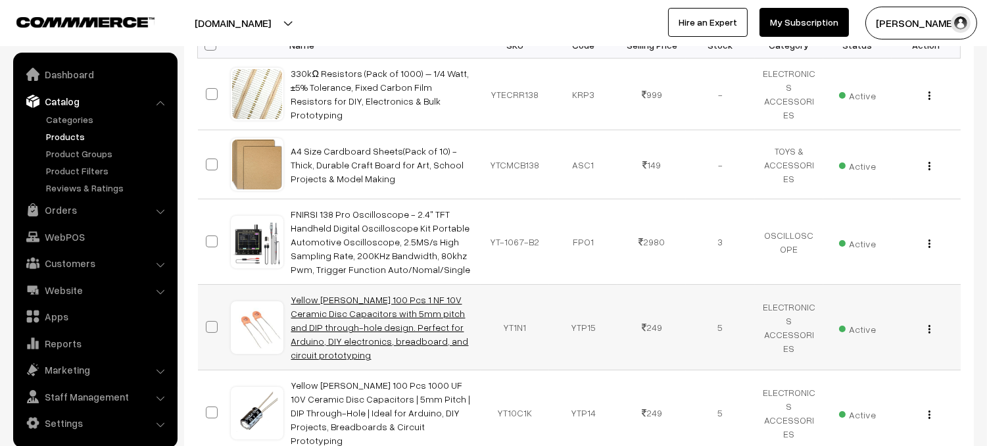
scroll to position [298, 0]
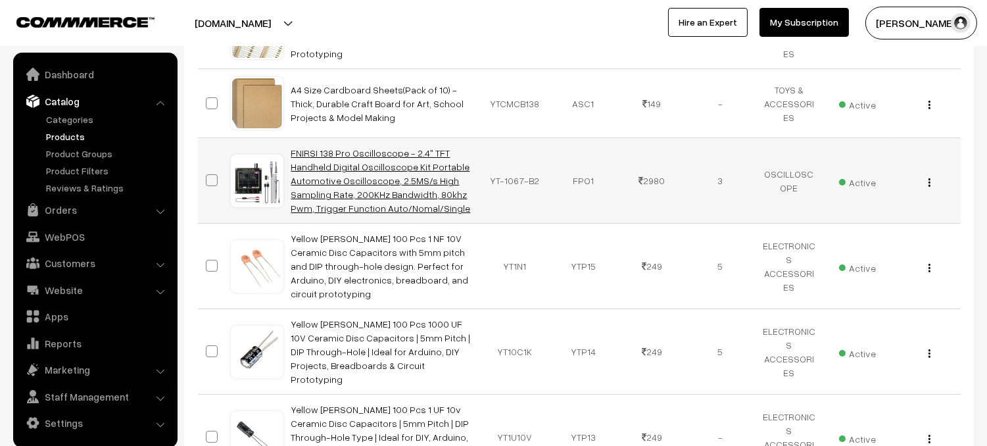
click at [376, 181] on link "FNIRSI 138 Pro Oscilloscope - 2.4" TFT Handheld Digital Oscilloscope Kit Portab…" at bounding box center [381, 180] width 180 height 66
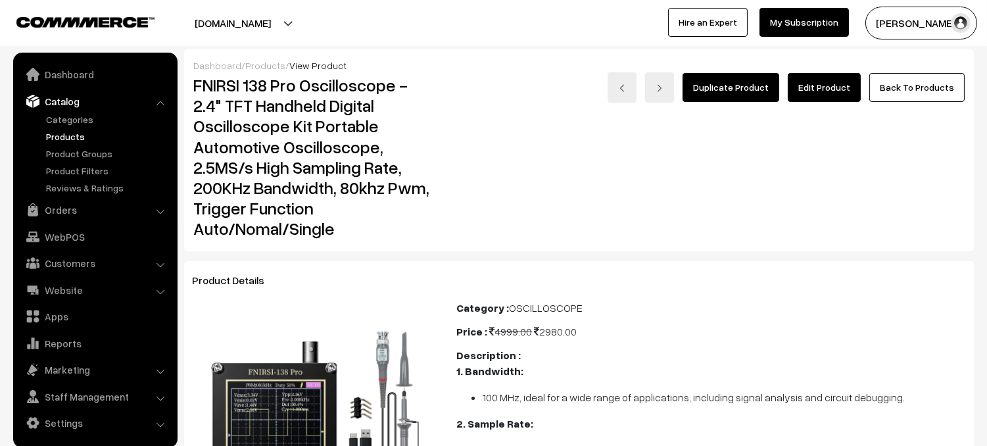
click at [825, 91] on link "Edit Product" at bounding box center [824, 87] width 73 height 29
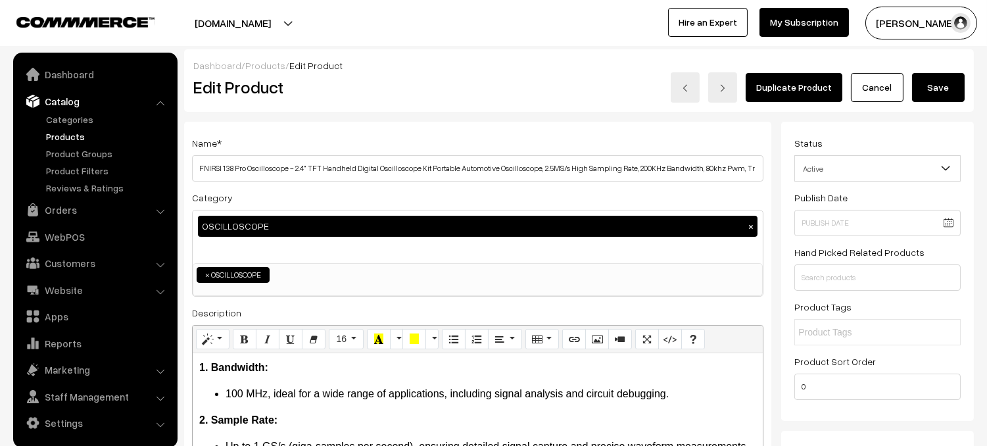
click at [932, 93] on button "Save" at bounding box center [938, 87] width 53 height 29
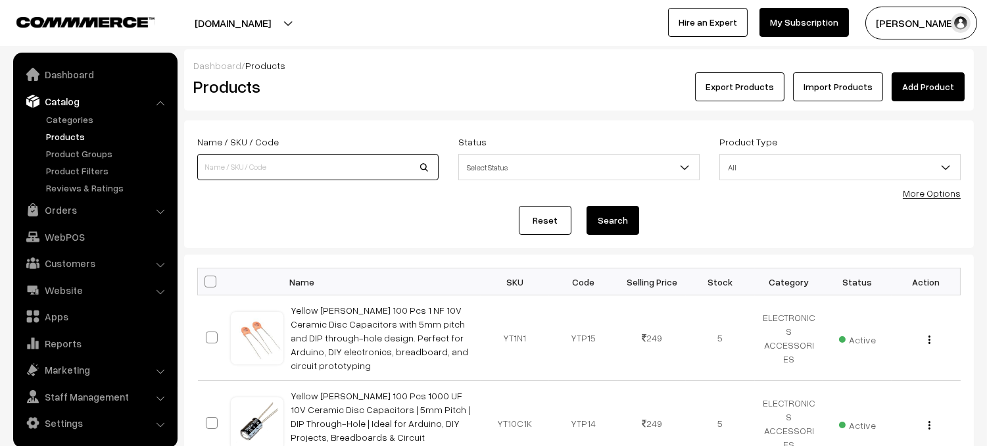
click at [269, 176] on input at bounding box center [317, 167] width 241 height 26
type input "Relay module"
click at [604, 224] on button "Search" at bounding box center [613, 220] width 53 height 29
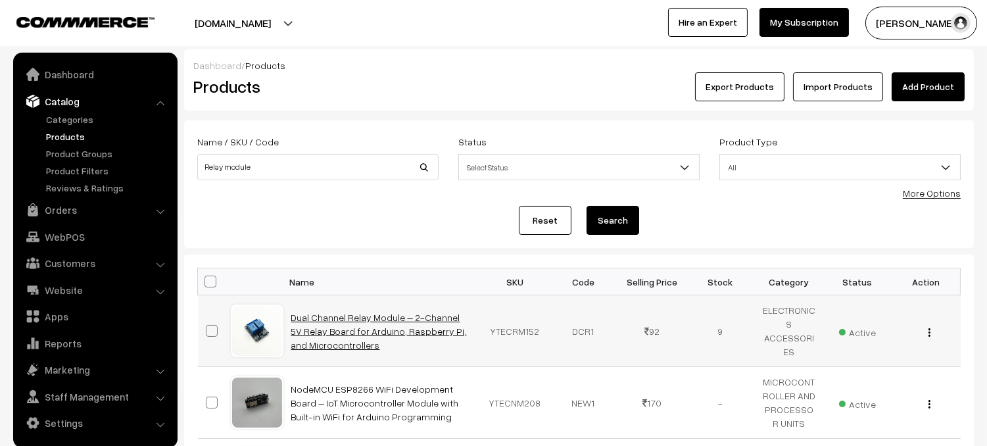
click at [389, 333] on link "Dual Channel Relay Module – 2-Channel 5V Relay Board for Arduino, Raspberry Pi,…" at bounding box center [379, 331] width 176 height 39
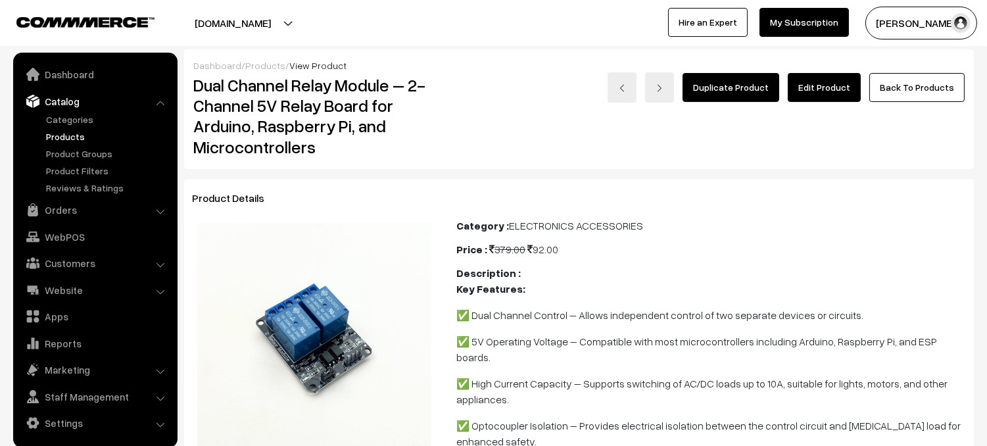
click at [854, 91] on link "Edit Product" at bounding box center [824, 87] width 73 height 29
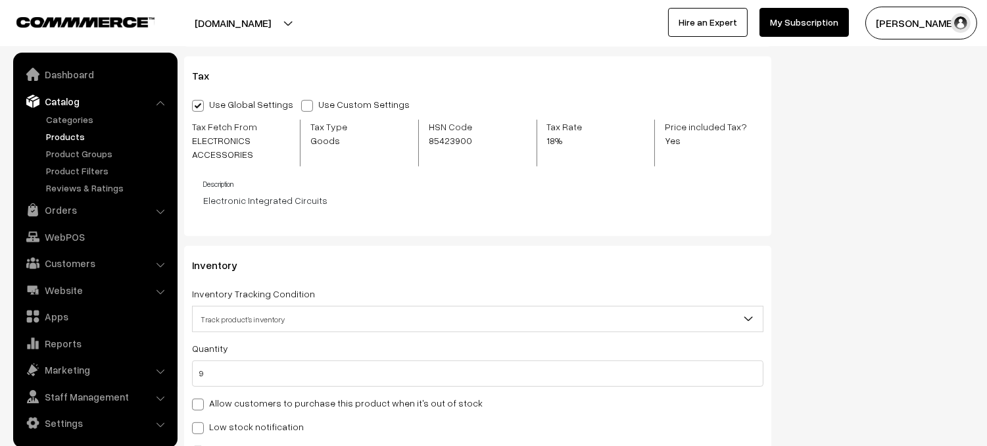
scroll to position [1284, 0]
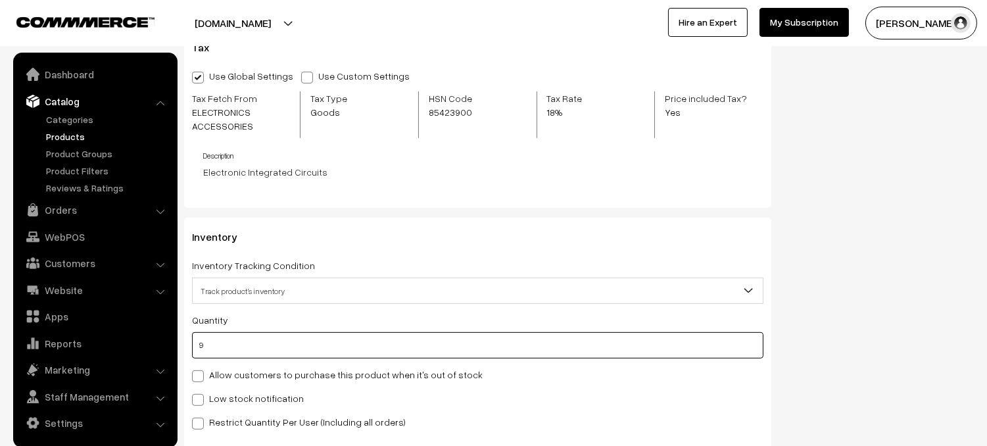
click at [222, 345] on input "9" at bounding box center [477, 345] width 571 height 26
type input "6"
type input "15"
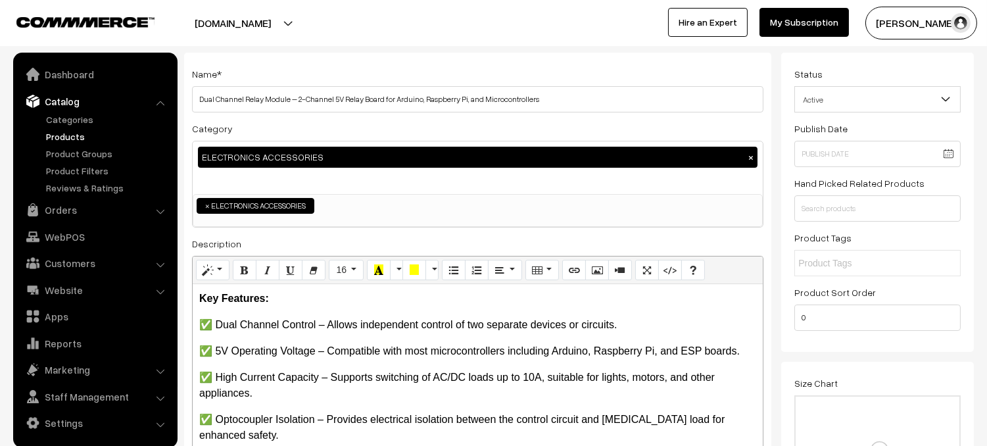
scroll to position [0, 0]
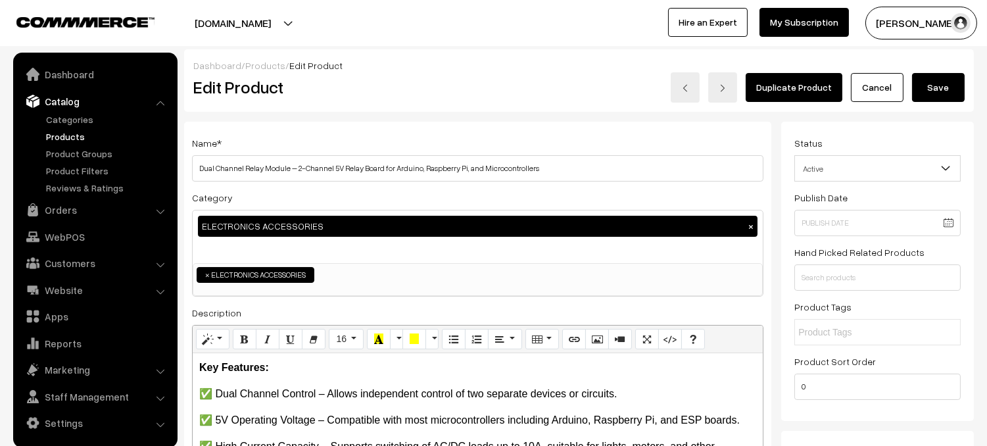
type input "6"
click at [936, 94] on button "Save" at bounding box center [938, 87] width 53 height 29
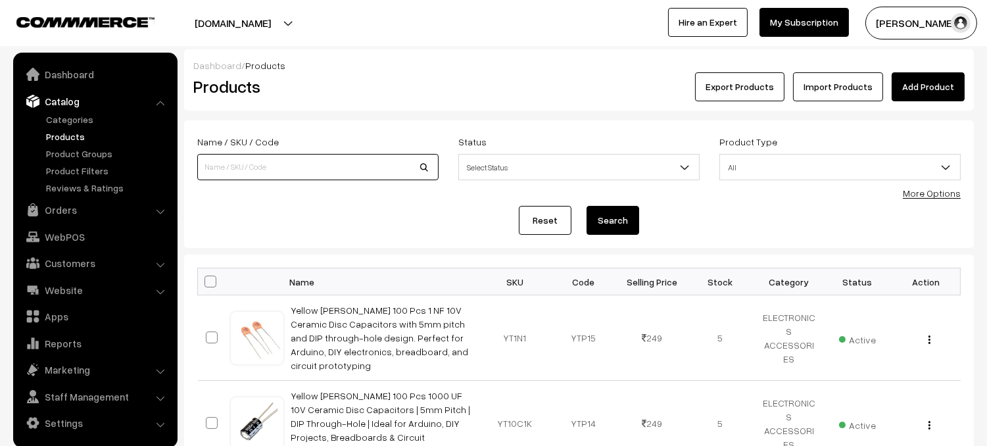
click at [255, 158] on input at bounding box center [317, 167] width 241 height 26
type input "ECg kit"
click at [587, 206] on button "Search" at bounding box center [613, 220] width 53 height 29
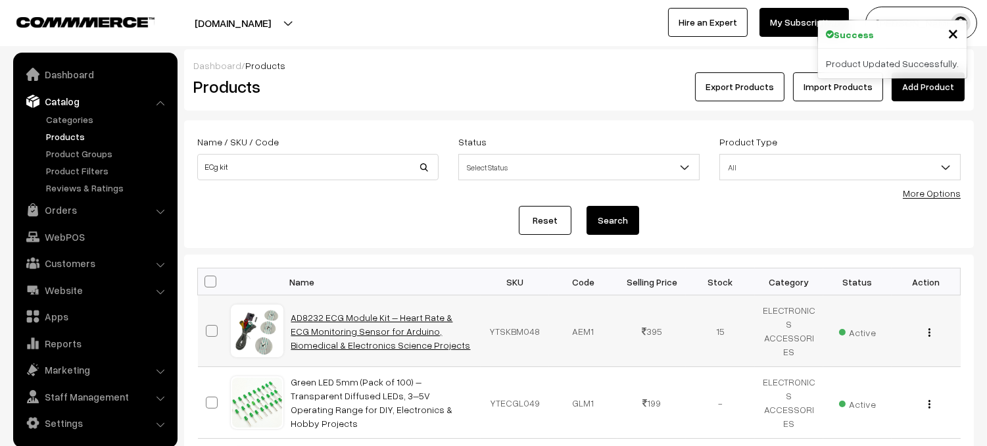
click at [360, 319] on link "AD8232 ECG Module Kit – Heart Rate & ECG Monitoring Sensor for Arduino, Biomedi…" at bounding box center [381, 331] width 180 height 39
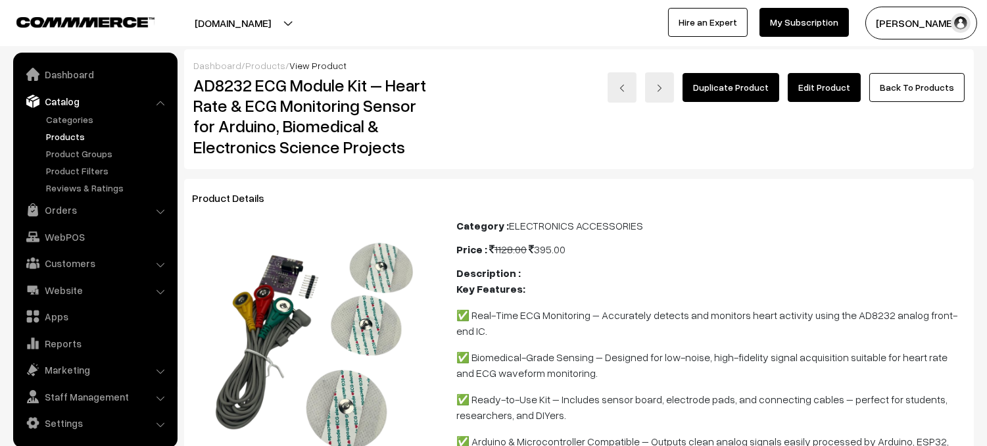
click at [827, 89] on link "Edit Product" at bounding box center [824, 87] width 73 height 29
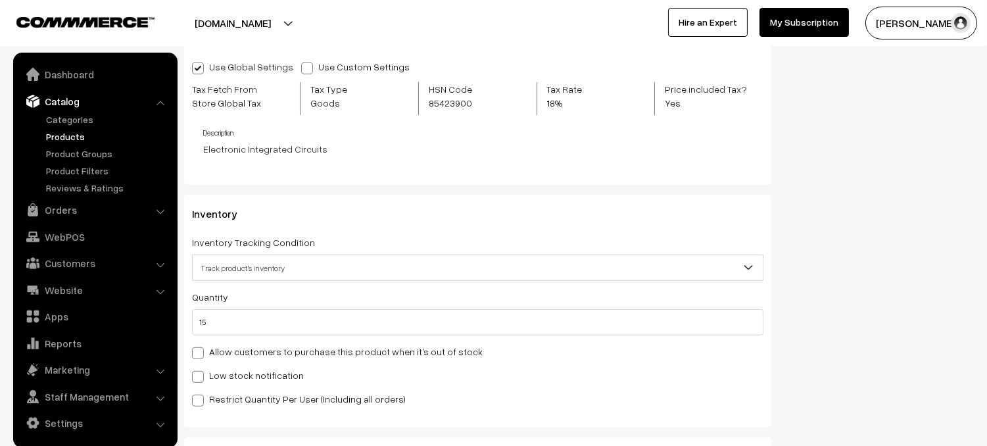
scroll to position [1471, 0]
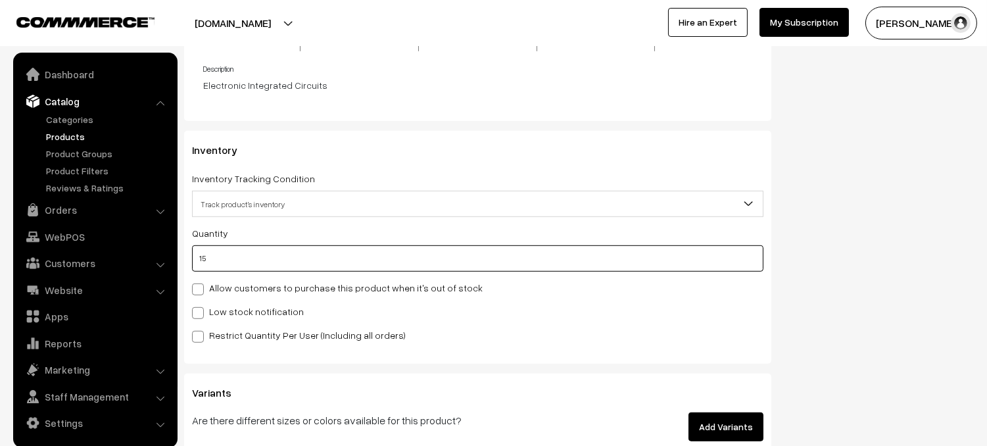
click at [247, 268] on input "15" at bounding box center [477, 258] width 571 height 26
type input "1"
type input "16"
type input "0"
type input "9"
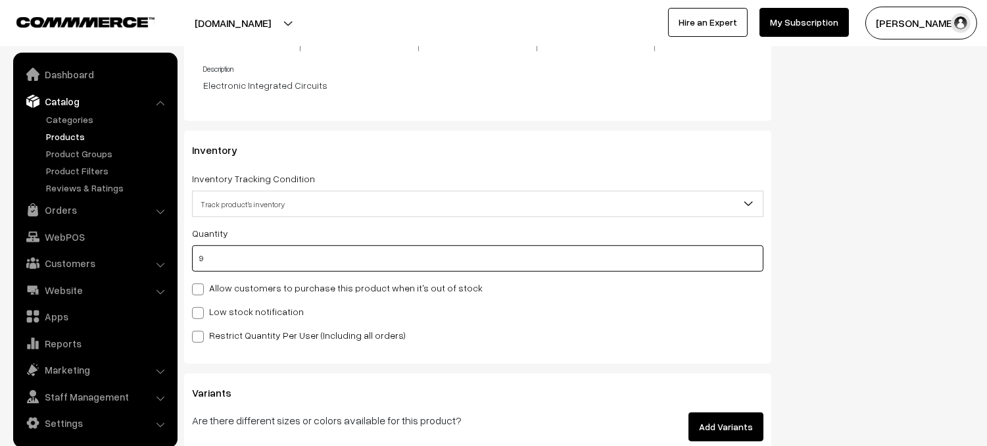
type input "24"
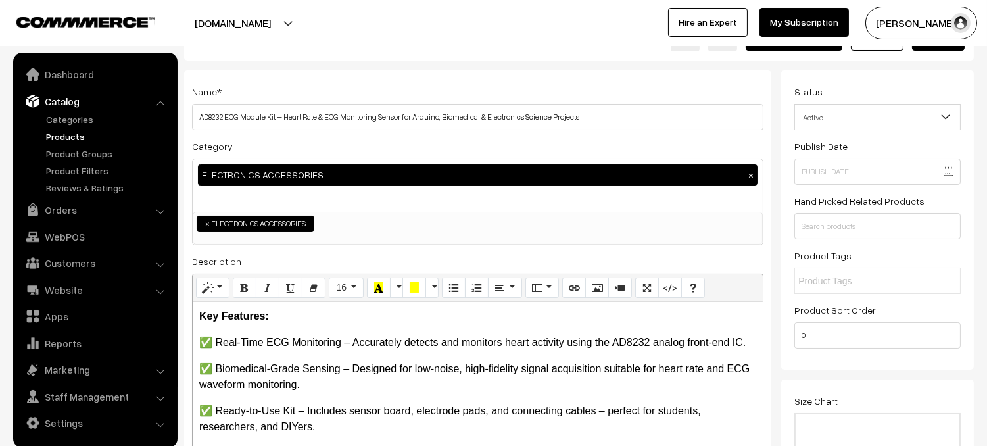
scroll to position [0, 0]
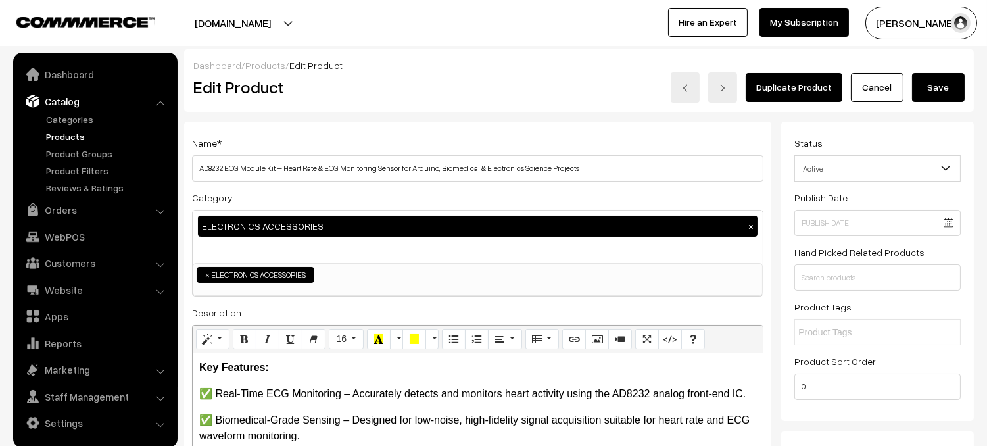
type input "9"
click at [923, 95] on button "Save" at bounding box center [938, 87] width 53 height 29
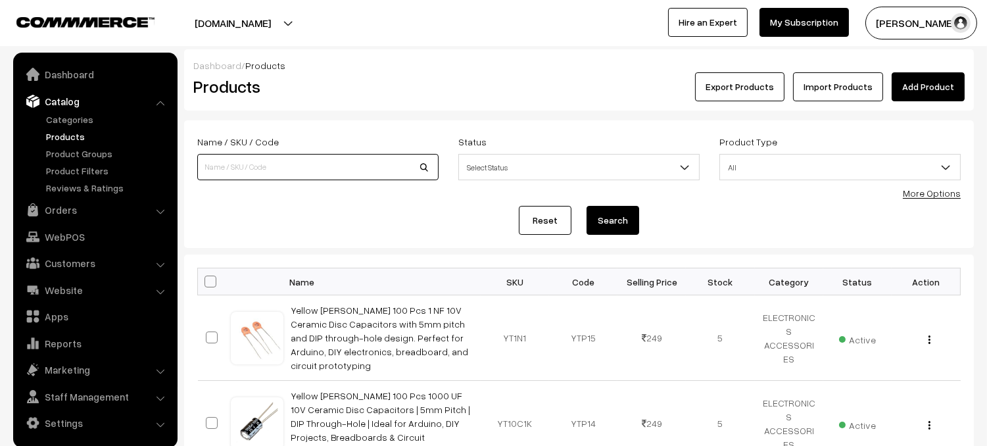
click at [238, 171] on input at bounding box center [317, 167] width 241 height 26
type input "Sound sensor"
click at [626, 216] on button "Search" at bounding box center [613, 220] width 53 height 29
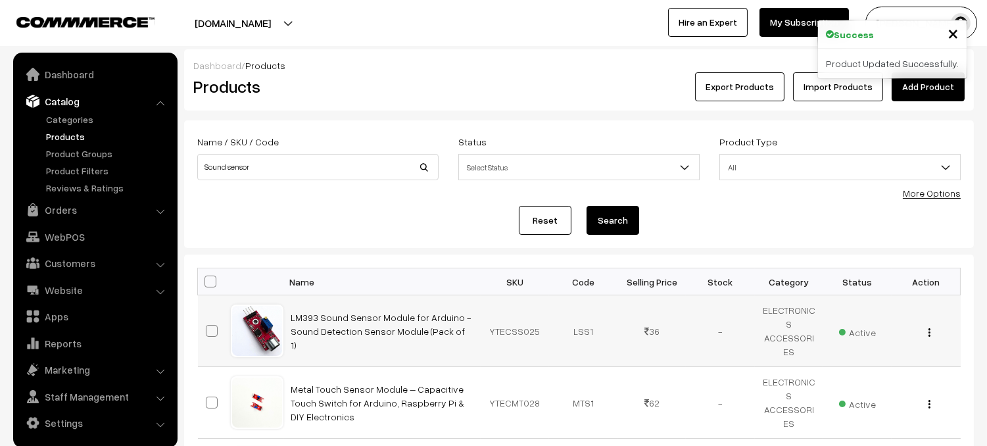
click at [392, 331] on td "LM393 Sound Sensor Module for Arduino - Sound Detection Sensor Module (Pack of …" at bounding box center [381, 331] width 197 height 72
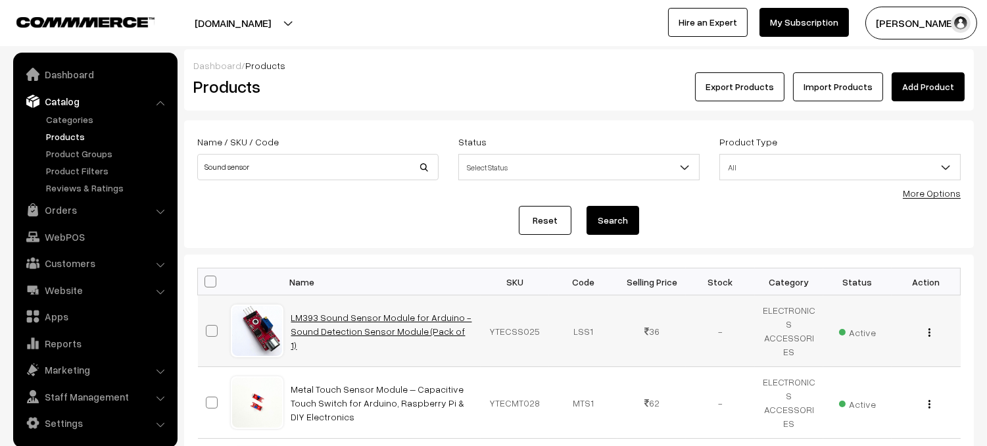
click at [431, 339] on link "LM393 Sound Sensor Module for Arduino - Sound Detection Sensor Module (Pack of …" at bounding box center [381, 331] width 181 height 39
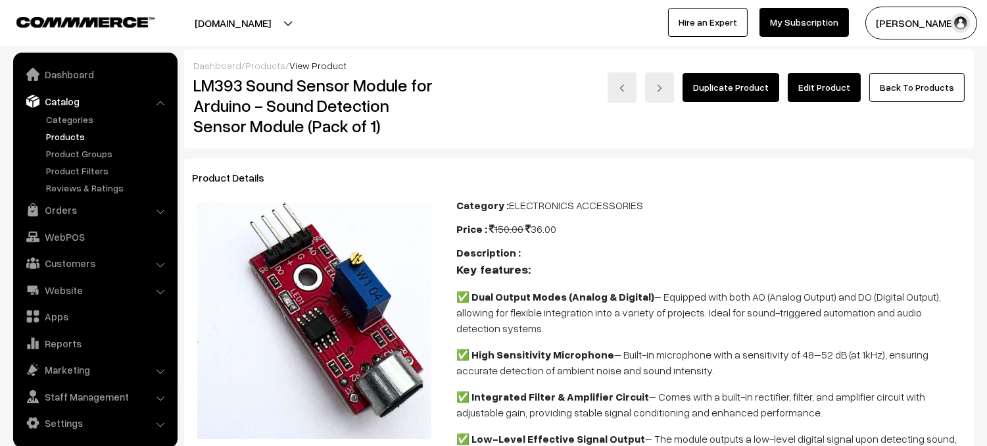
click at [841, 94] on link "Edit Product" at bounding box center [824, 87] width 73 height 29
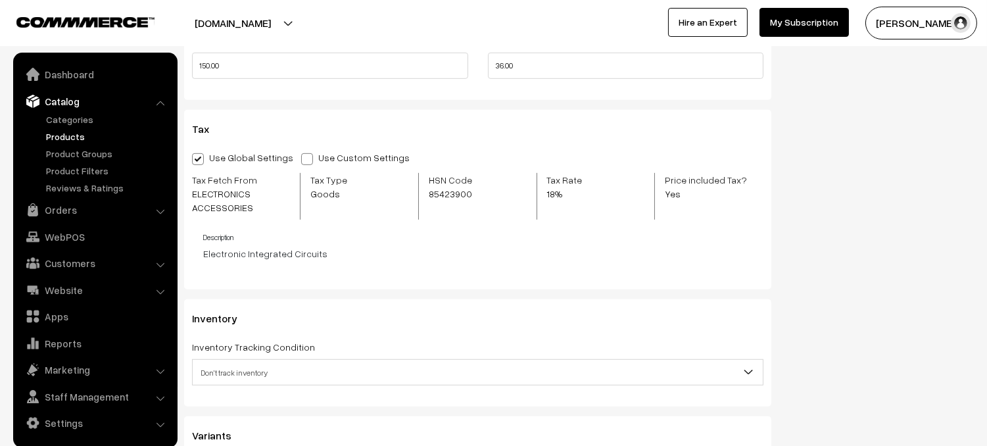
scroll to position [1336, 0]
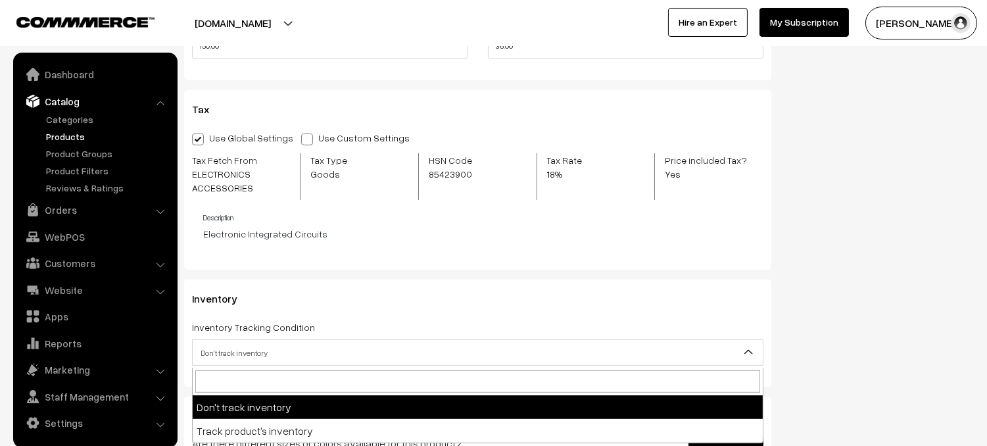
click at [264, 354] on span "Don't track inventory" at bounding box center [478, 352] width 570 height 23
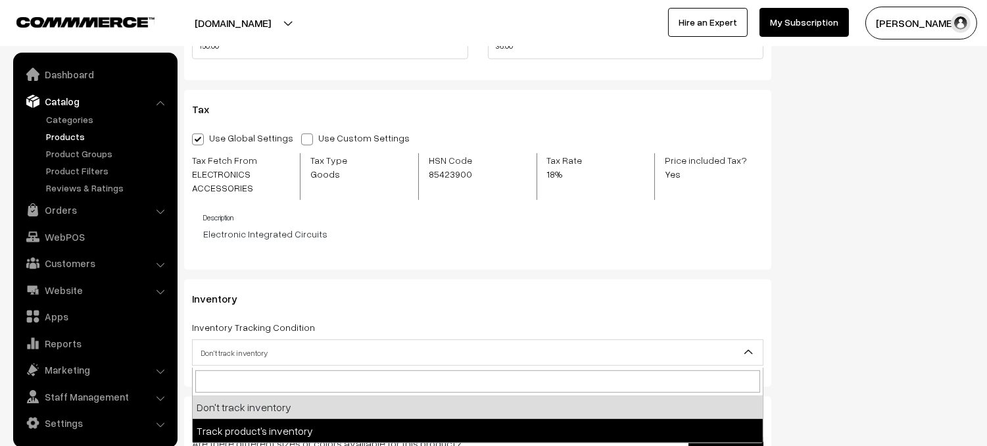
select select "2"
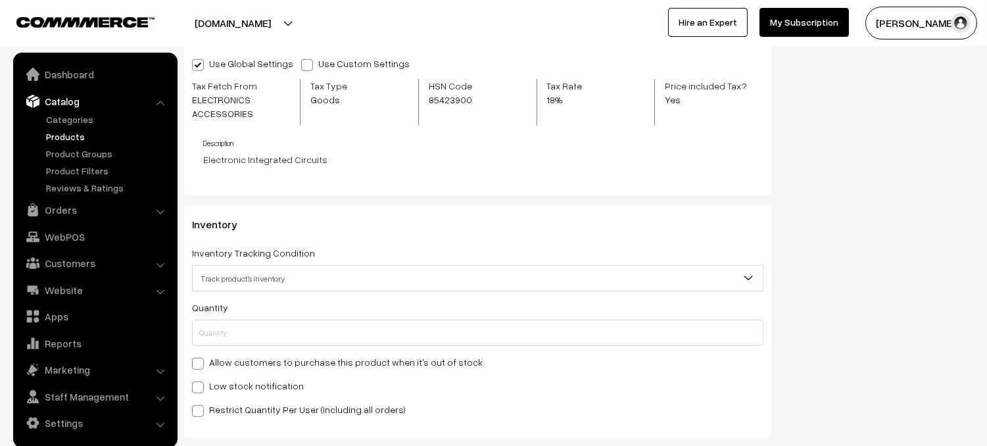
scroll to position [1424, 0]
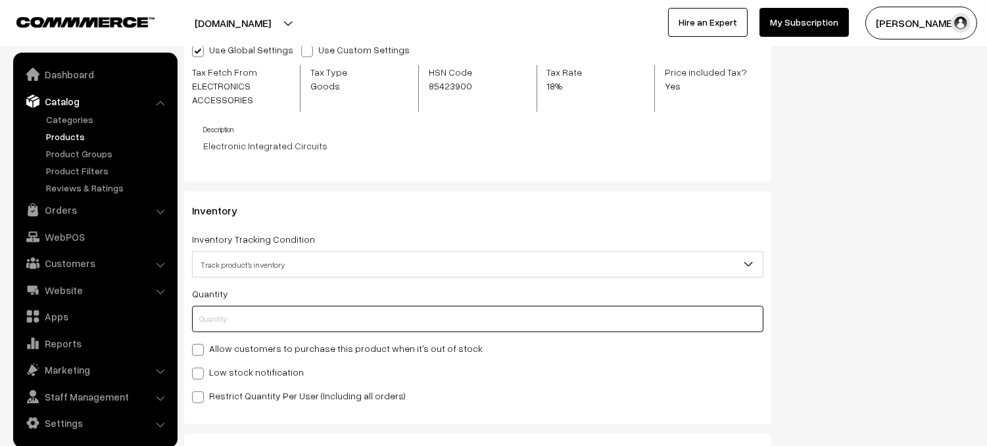
click at [280, 320] on input "text" at bounding box center [477, 319] width 571 height 26
type input "9"
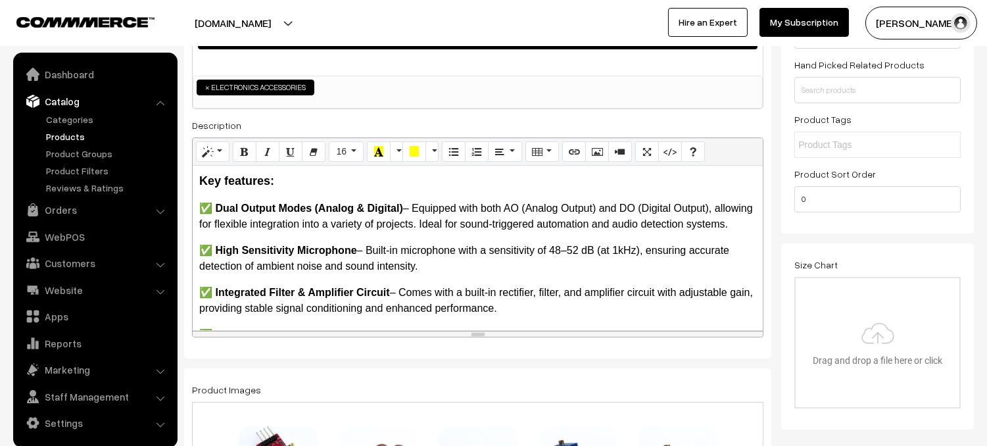
scroll to position [0, 0]
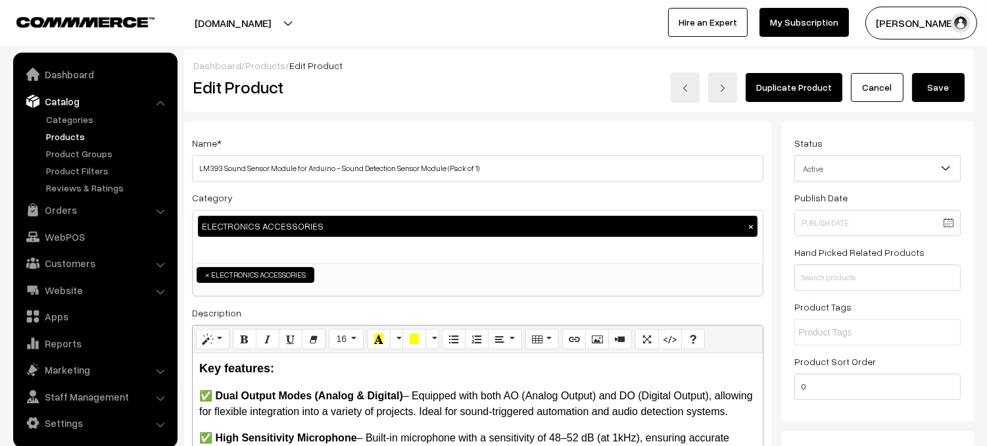
type input "9"
click at [940, 85] on button "Save" at bounding box center [938, 87] width 53 height 29
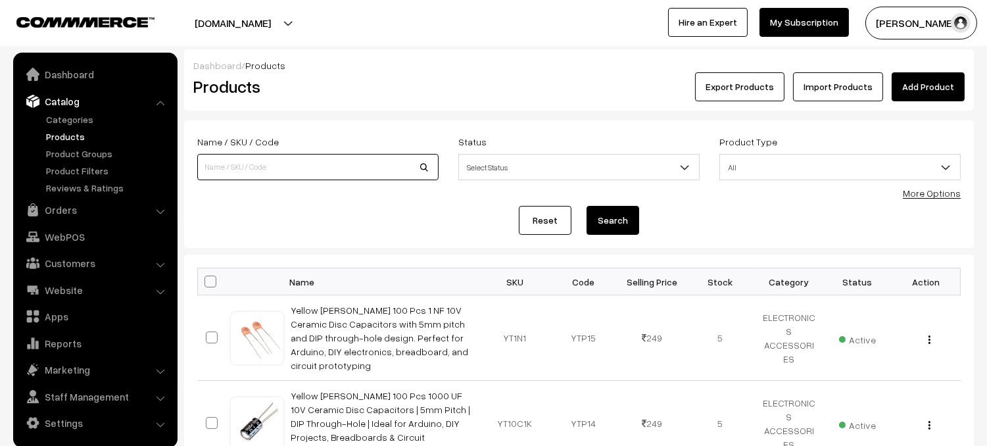
click at [299, 163] on input at bounding box center [317, 167] width 241 height 26
type input "Cr2303"
click at [626, 231] on button "Search" at bounding box center [613, 220] width 53 height 29
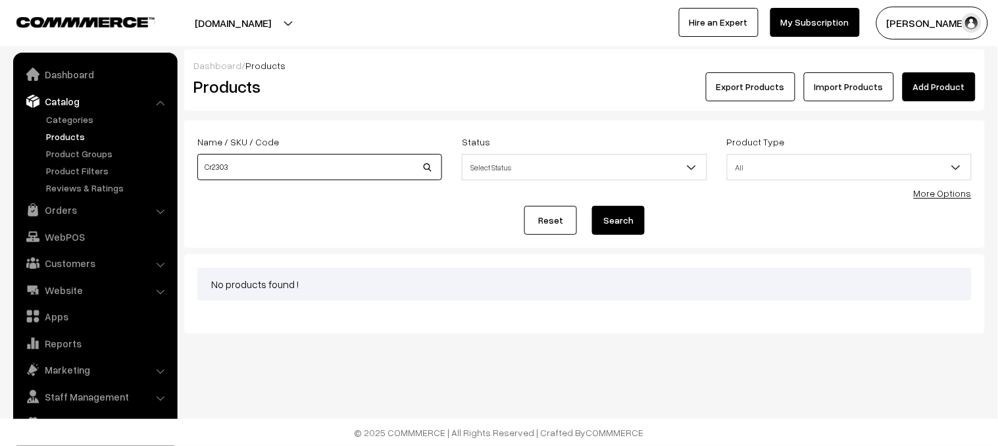
click at [315, 172] on input "Cr2303" at bounding box center [319, 167] width 245 height 26
type input "C"
type input "Mini pottery red"
click at [635, 229] on button "Search" at bounding box center [618, 220] width 53 height 29
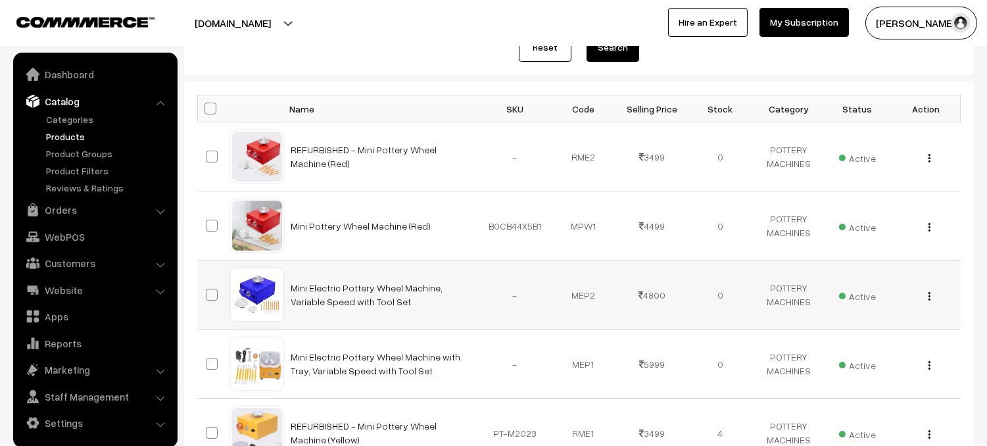
scroll to position [186, 0]
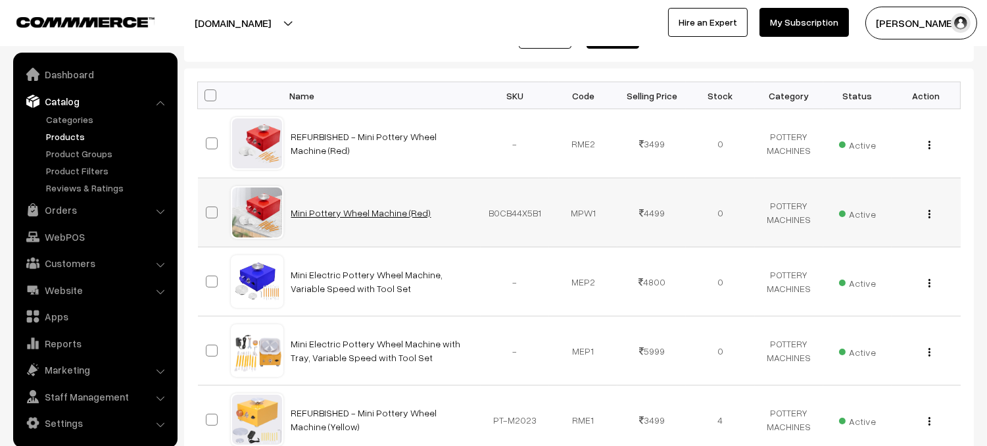
click at [344, 212] on link "Mini Pottery Wheel Machine (Red)" at bounding box center [361, 212] width 140 height 11
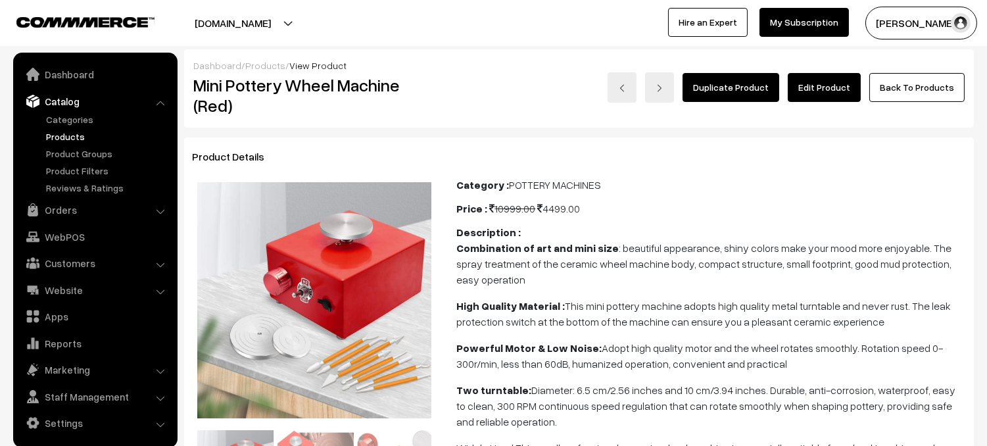
click at [809, 87] on link "Edit Product" at bounding box center [824, 87] width 73 height 29
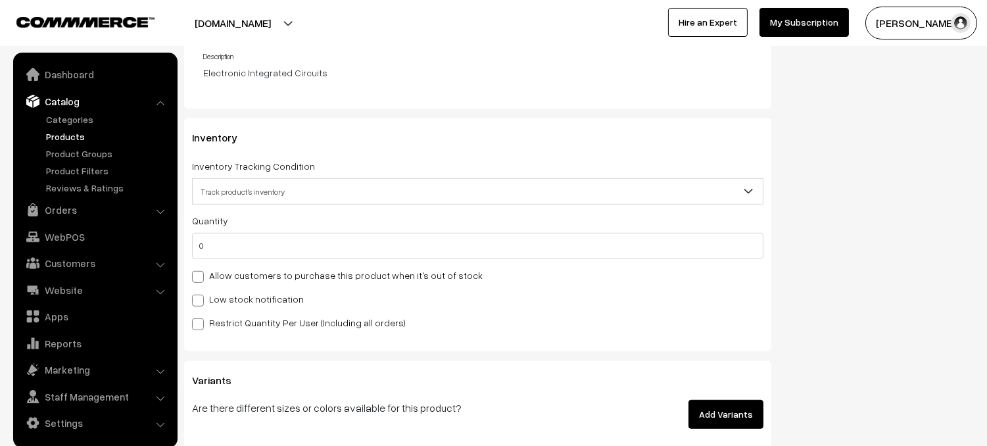
scroll to position [1487, 0]
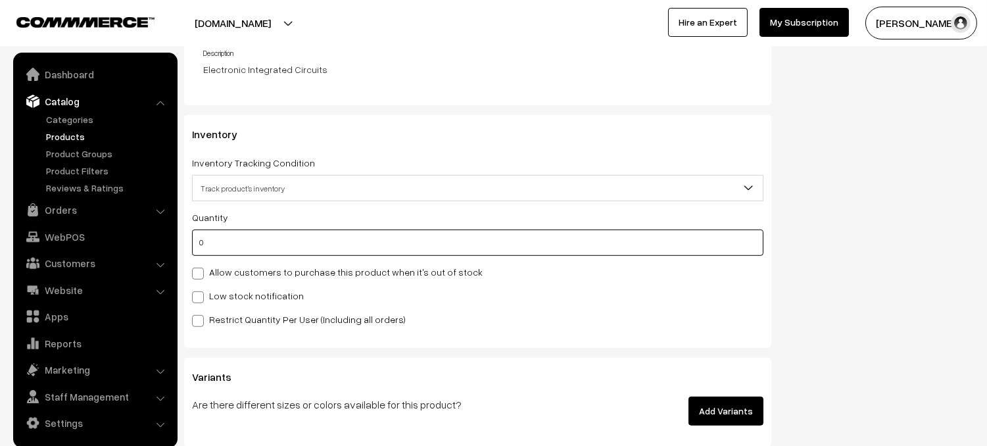
click at [226, 246] on input "0" at bounding box center [477, 242] width 571 height 26
type input "1"
type input "17"
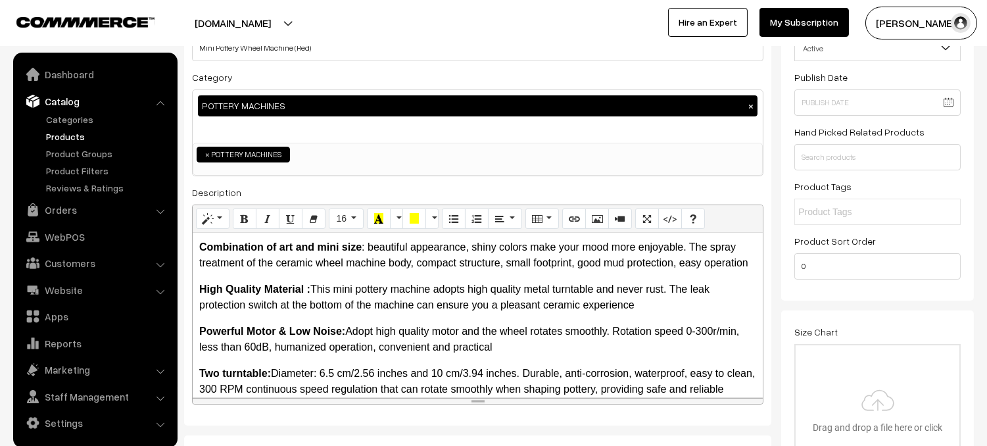
scroll to position [0, 0]
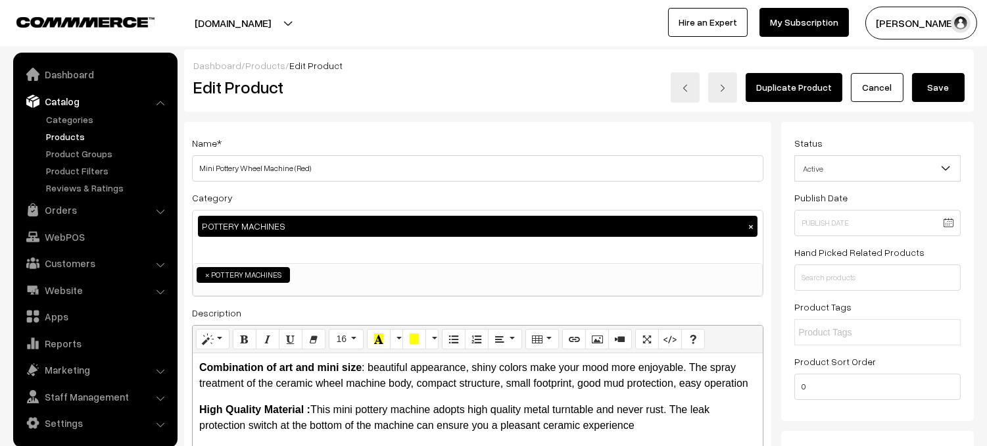
type input "17"
click at [944, 85] on button "Save" at bounding box center [938, 87] width 53 height 29
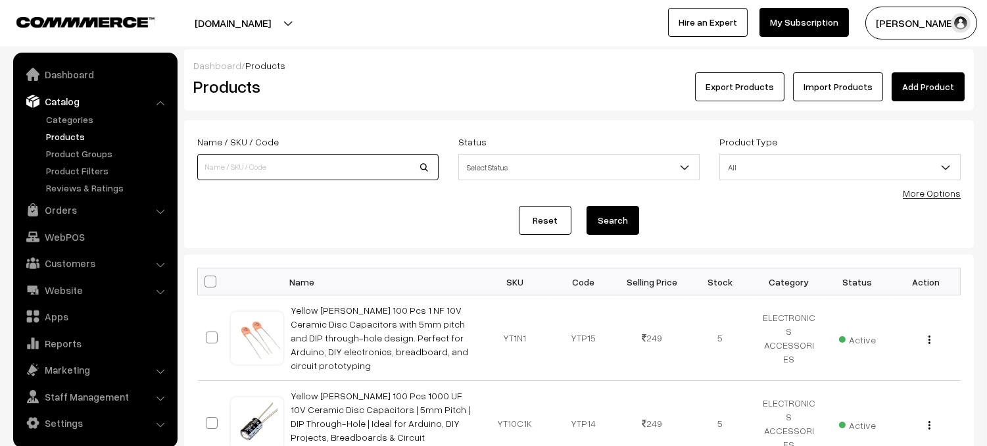
click at [368, 170] on input at bounding box center [317, 167] width 241 height 26
type input "Mini pottery"
click at [633, 224] on button "Search" at bounding box center [613, 220] width 53 height 29
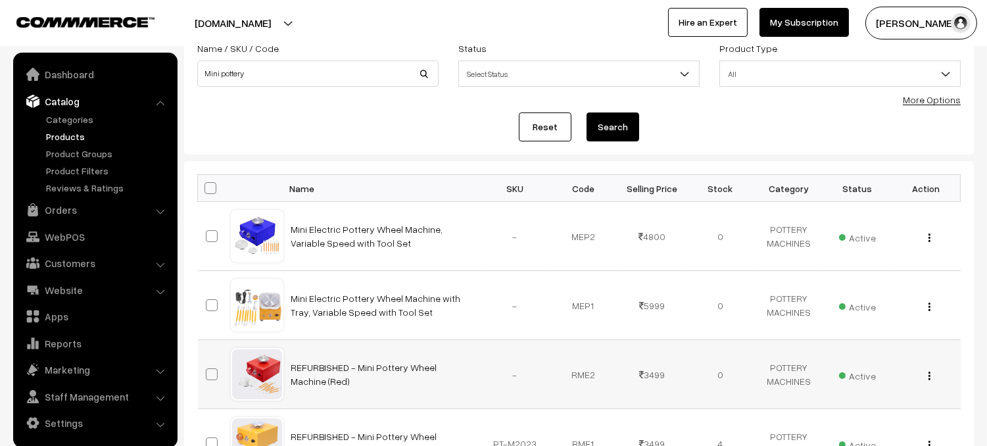
scroll to position [110, 0]
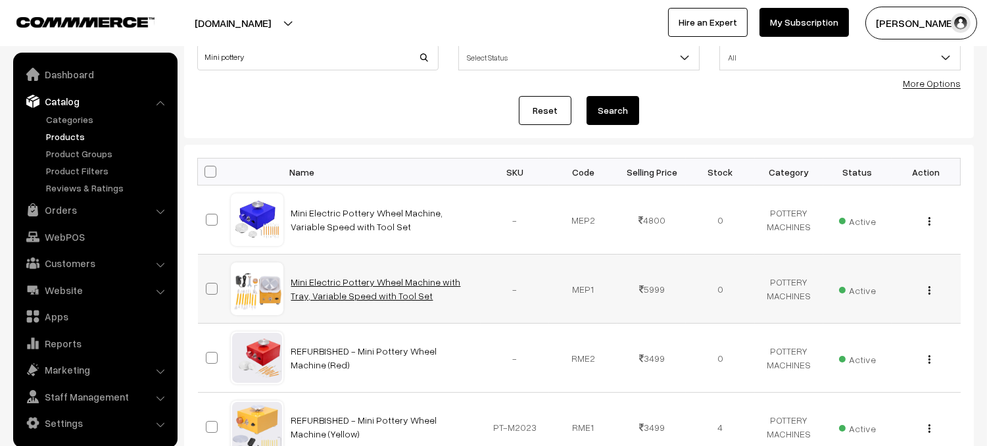
click at [397, 281] on link "Mini Electric Pottery Wheel Machine with Tray, Variable Speed with Tool Set" at bounding box center [376, 288] width 170 height 25
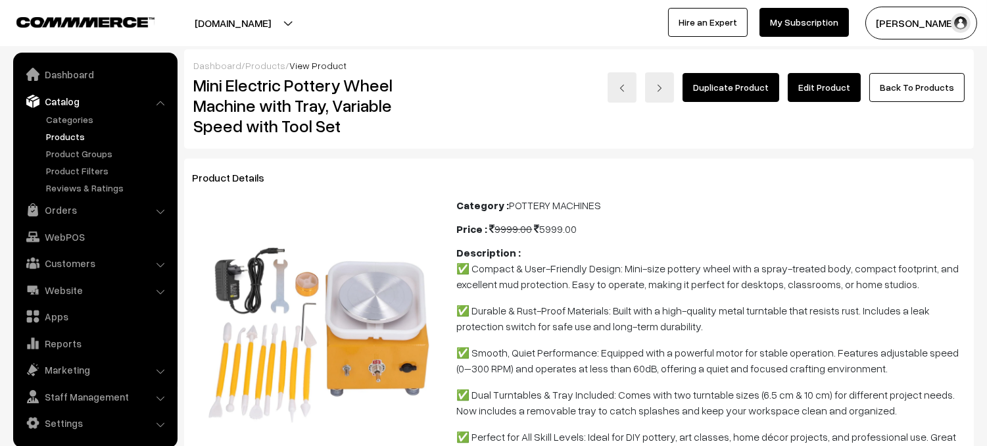
click at [854, 85] on link "Edit Product" at bounding box center [824, 87] width 73 height 29
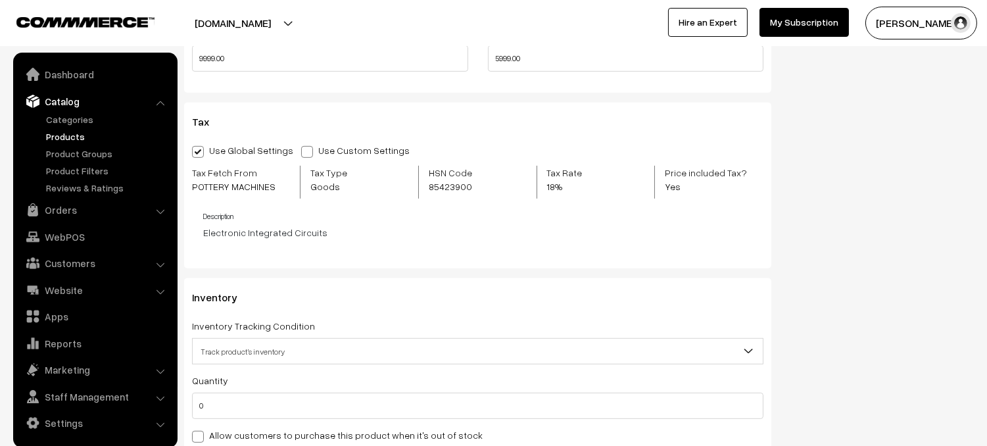
scroll to position [1286, 0]
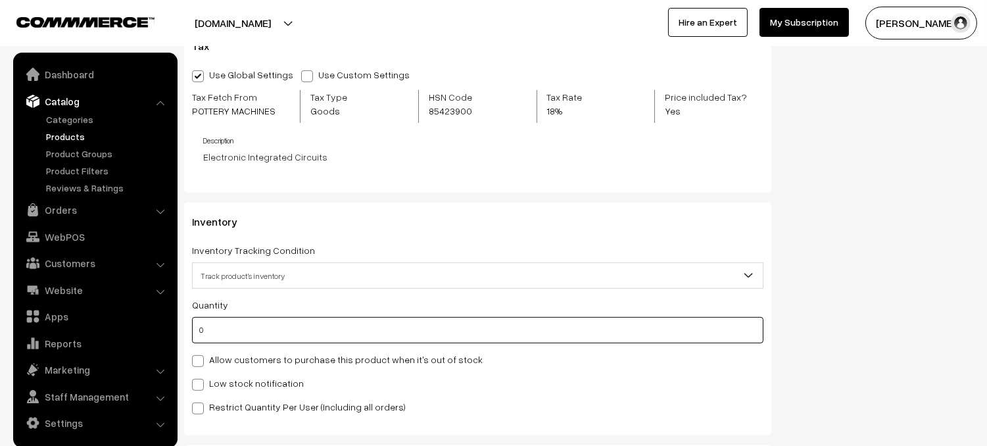
click at [272, 328] on input "0" at bounding box center [477, 330] width 571 height 26
type input "6"
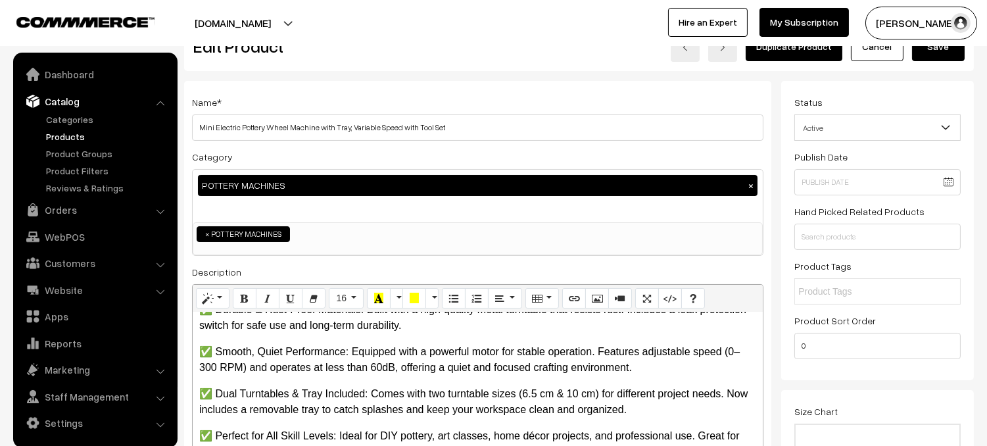
scroll to position [0, 0]
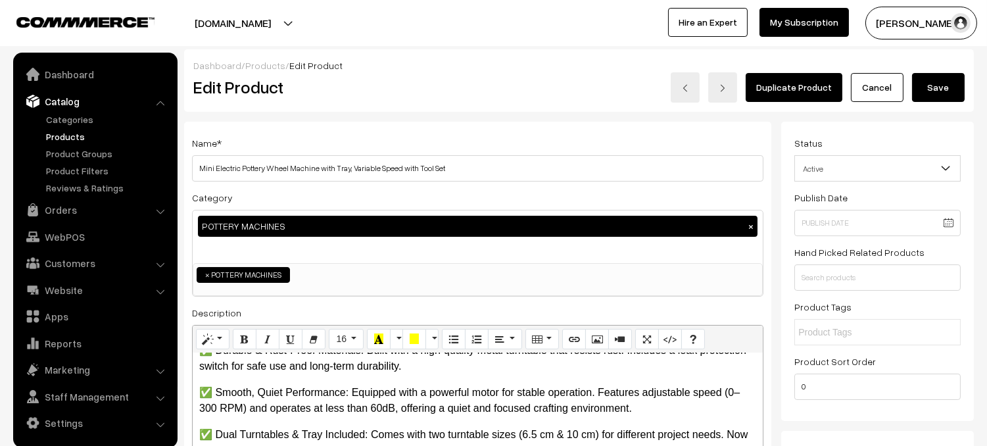
type input "6"
click at [947, 79] on button "Save" at bounding box center [938, 87] width 53 height 29
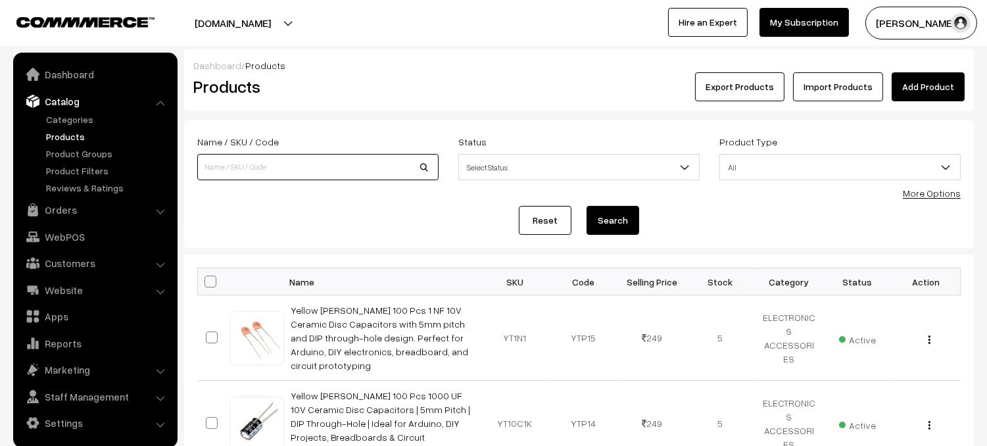
click at [318, 167] on input at bounding box center [317, 167] width 241 height 26
type input "Mini pottery"
click at [615, 217] on button "Search" at bounding box center [613, 220] width 53 height 29
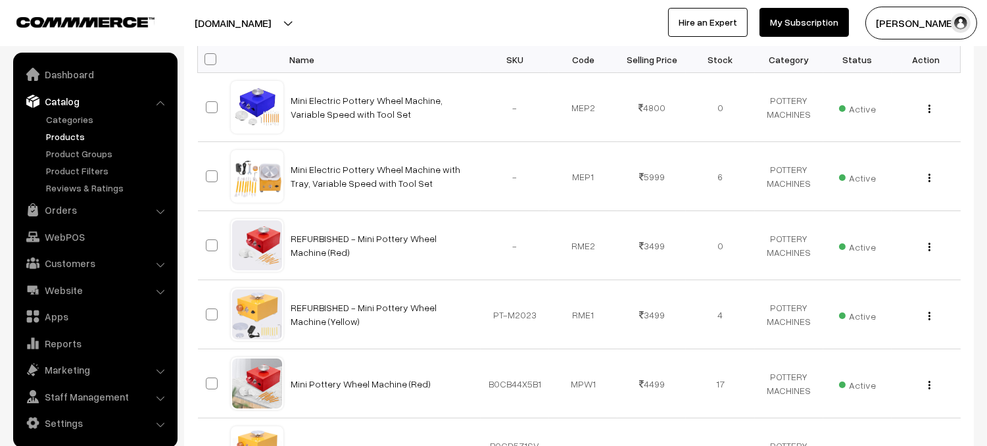
scroll to position [173, 0]
